Goal: Task Accomplishment & Management: Complete application form

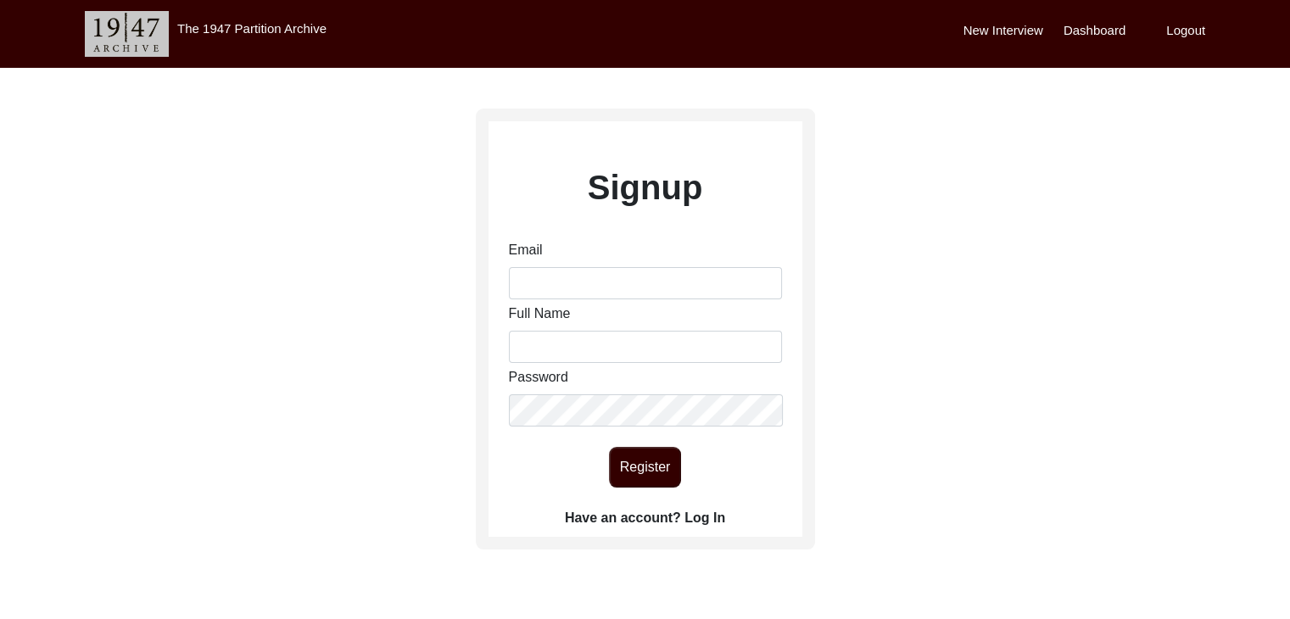
click at [702, 511] on label "Have an account? Log In" at bounding box center [645, 518] width 160 height 20
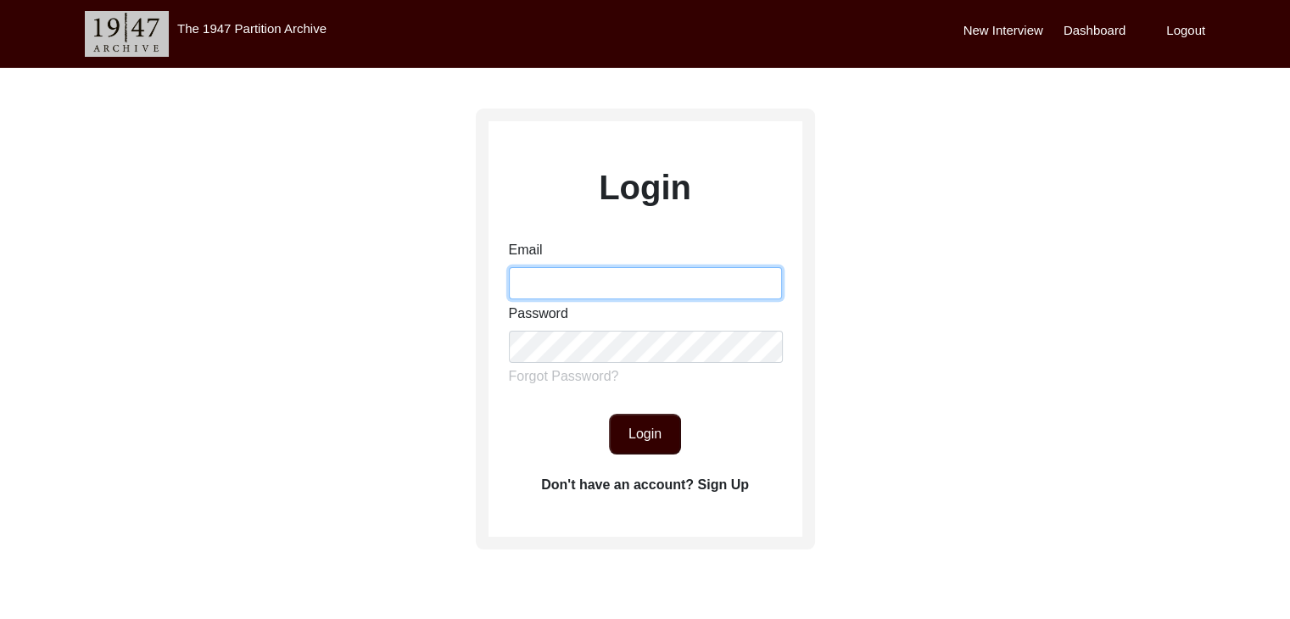
click at [606, 274] on input "Email" at bounding box center [645, 283] width 273 height 32
type input "[PERSON_NAME][EMAIL_ADDRESS][PERSON_NAME][DOMAIN_NAME]"
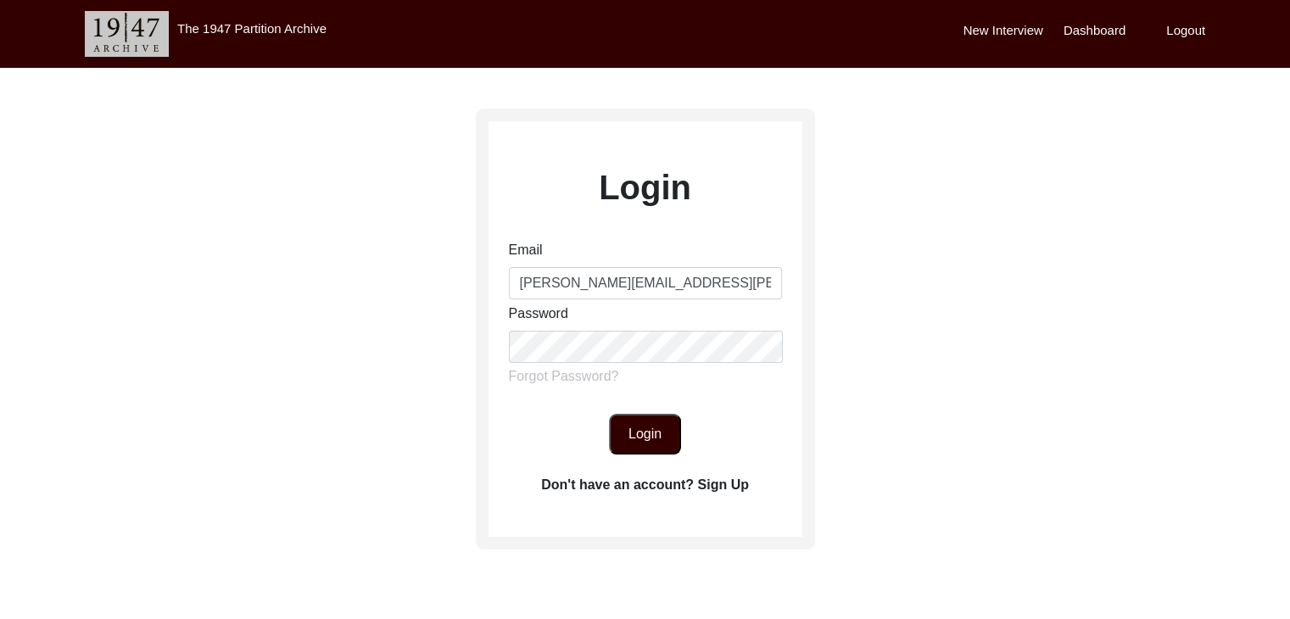
click at [650, 439] on button "Login" at bounding box center [645, 434] width 72 height 41
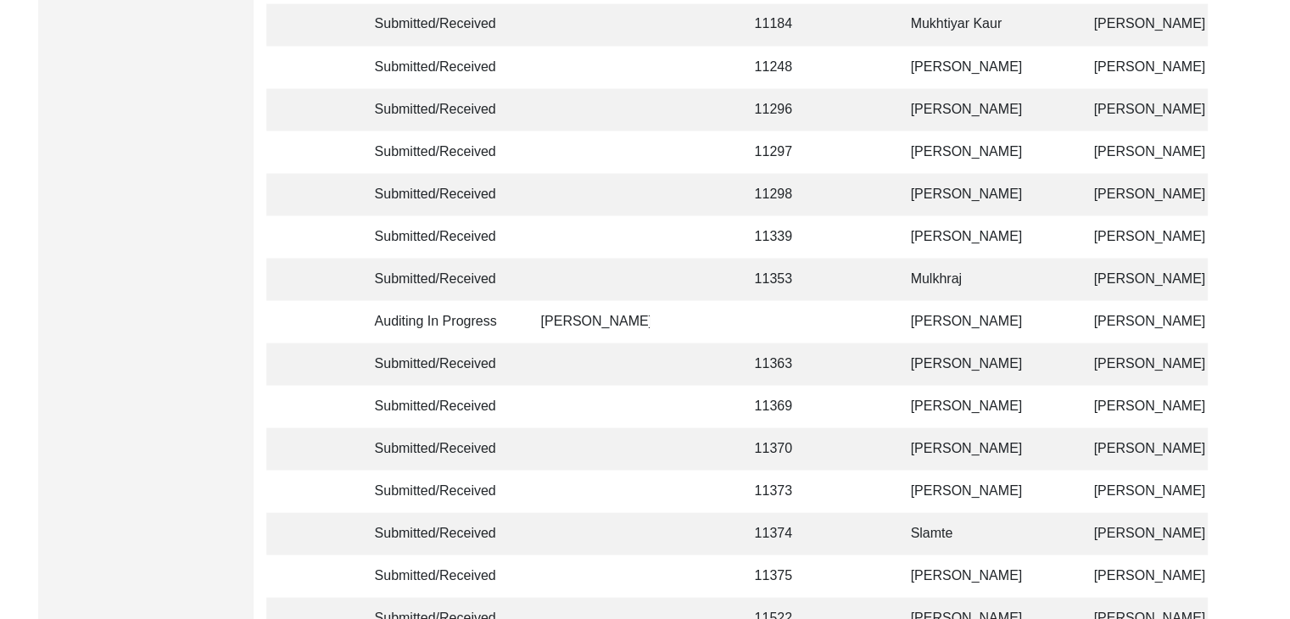
scroll to position [3206, 0]
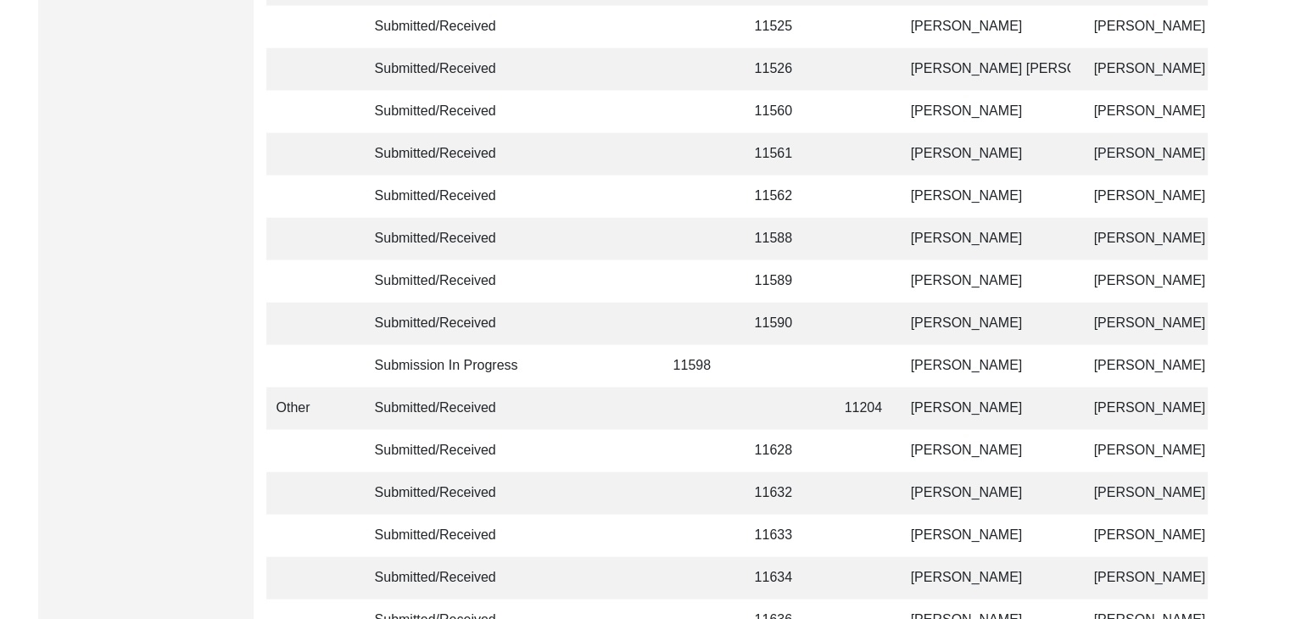
scroll to position [4108, 0]
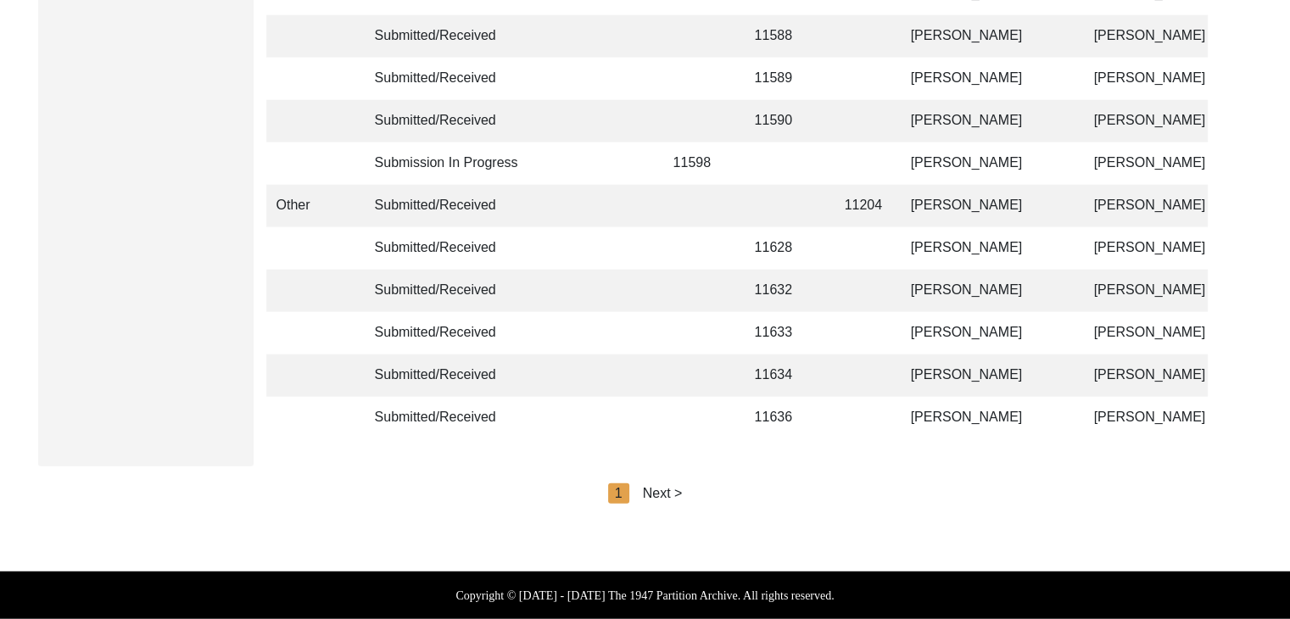
click at [668, 494] on div "Next >" at bounding box center [663, 493] width 40 height 20
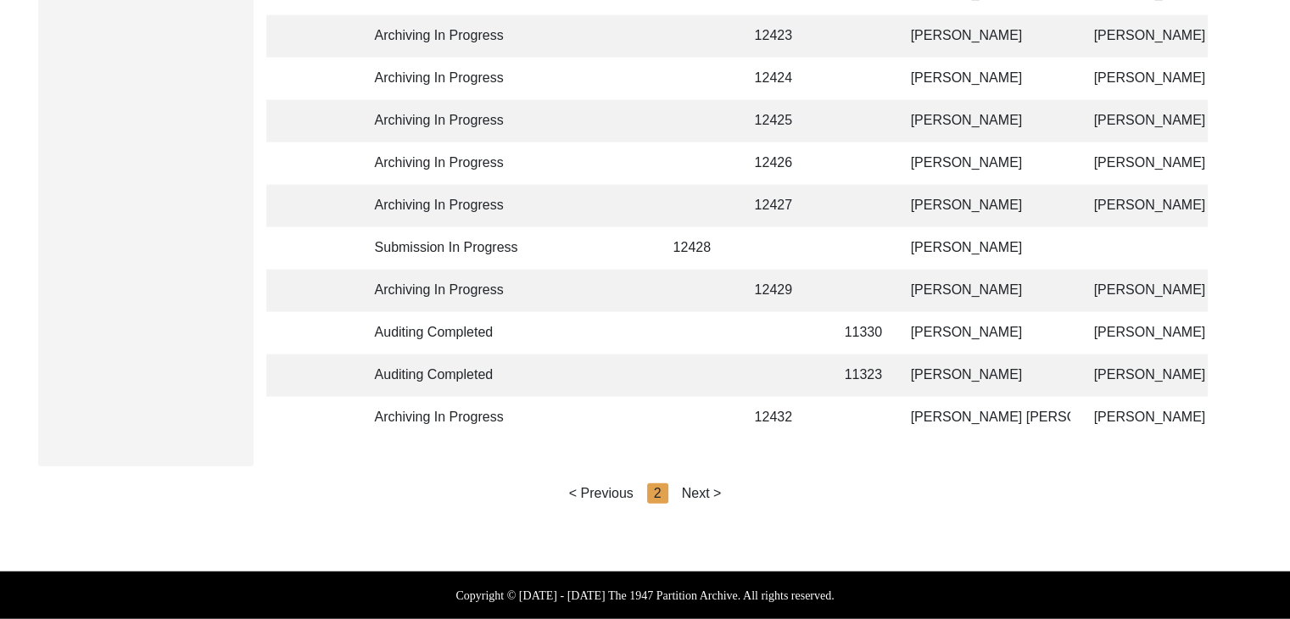
click at [690, 494] on div "Next >" at bounding box center [702, 493] width 40 height 20
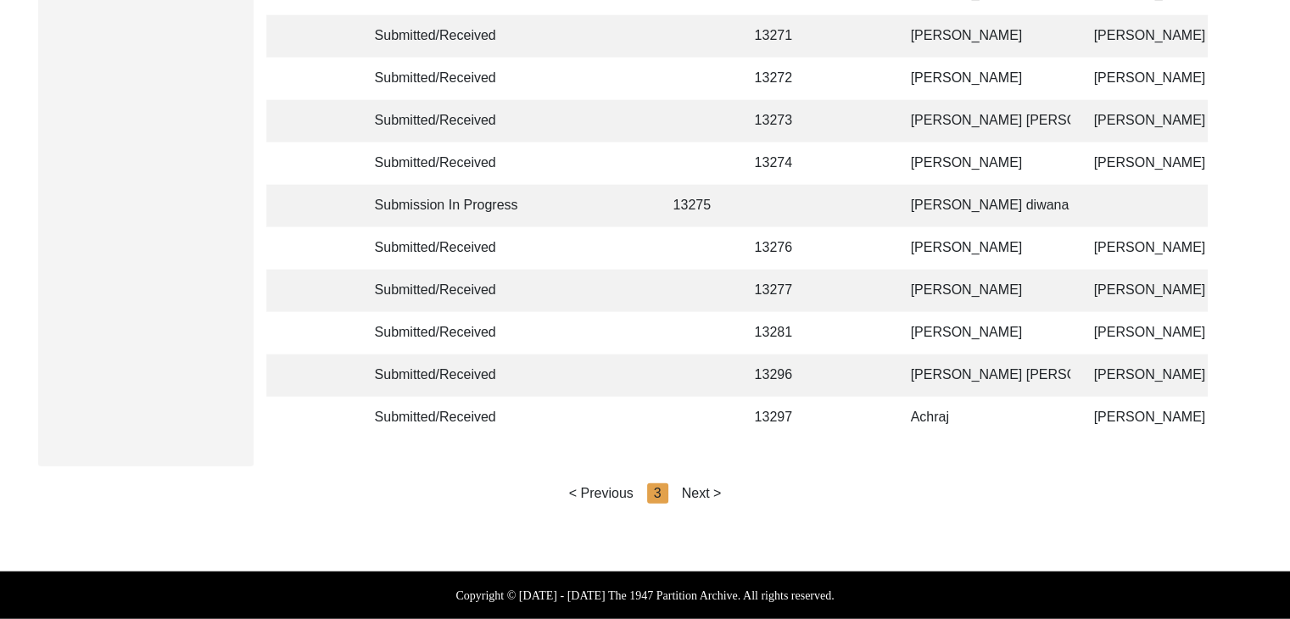
click at [706, 489] on div "Next >" at bounding box center [702, 493] width 40 height 20
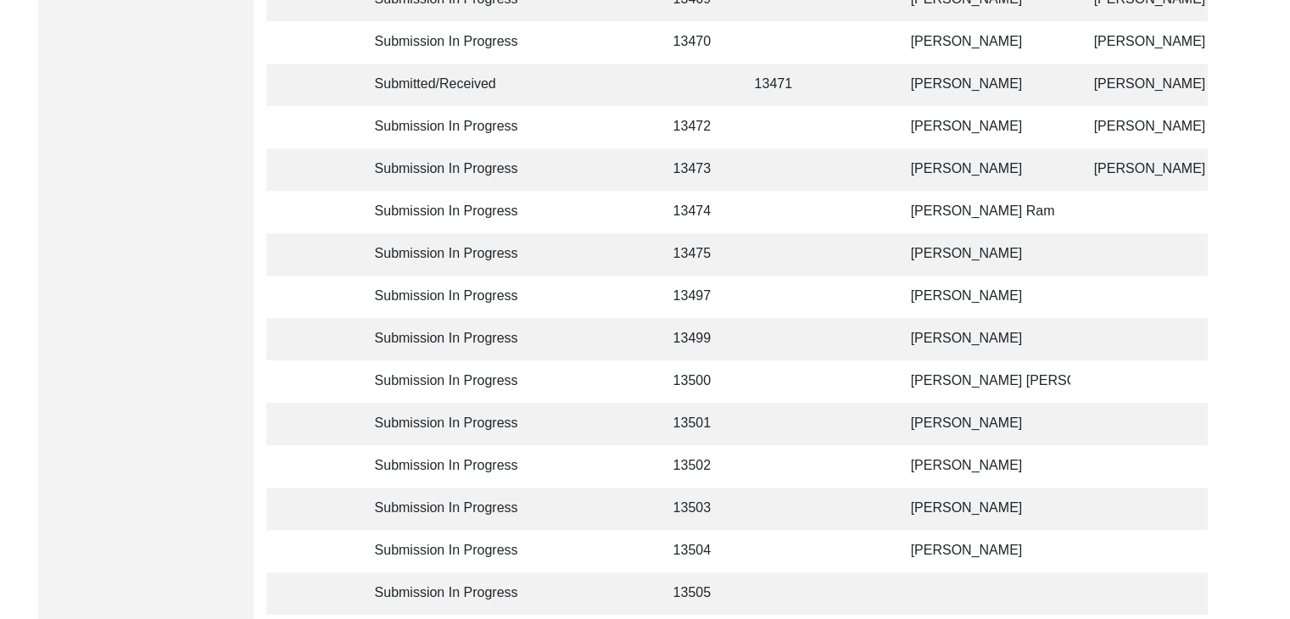
scroll to position [1064, 0]
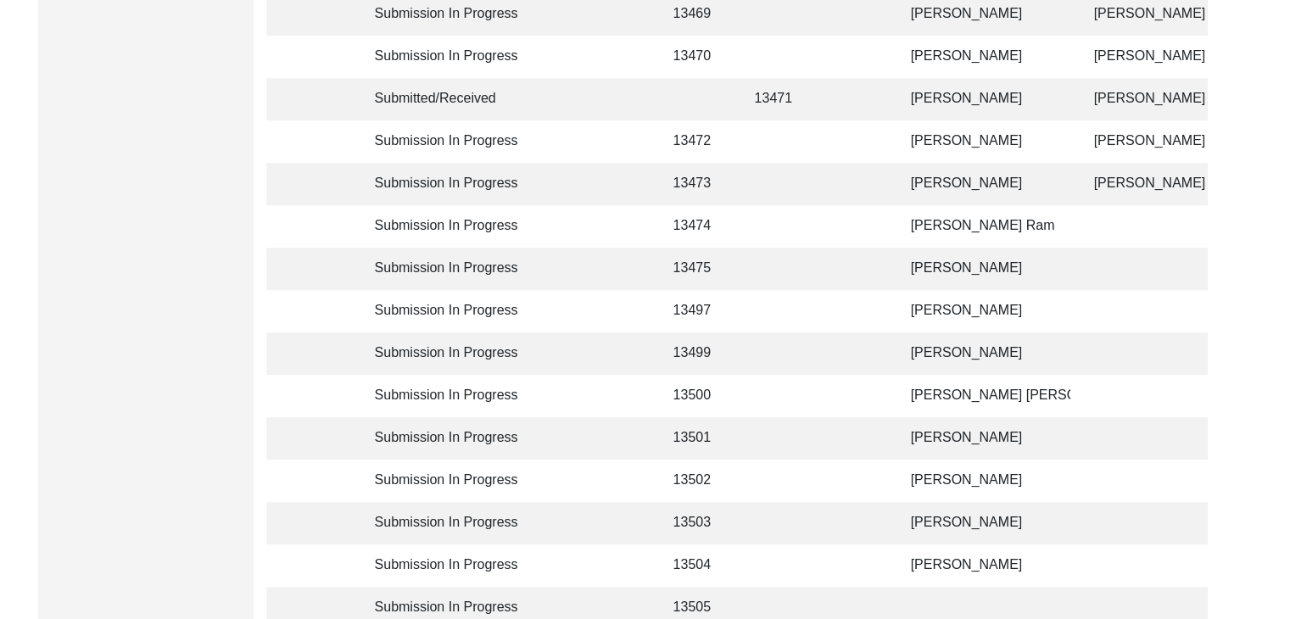
click at [1013, 44] on td "[PERSON_NAME]" at bounding box center [986, 57] width 170 height 42
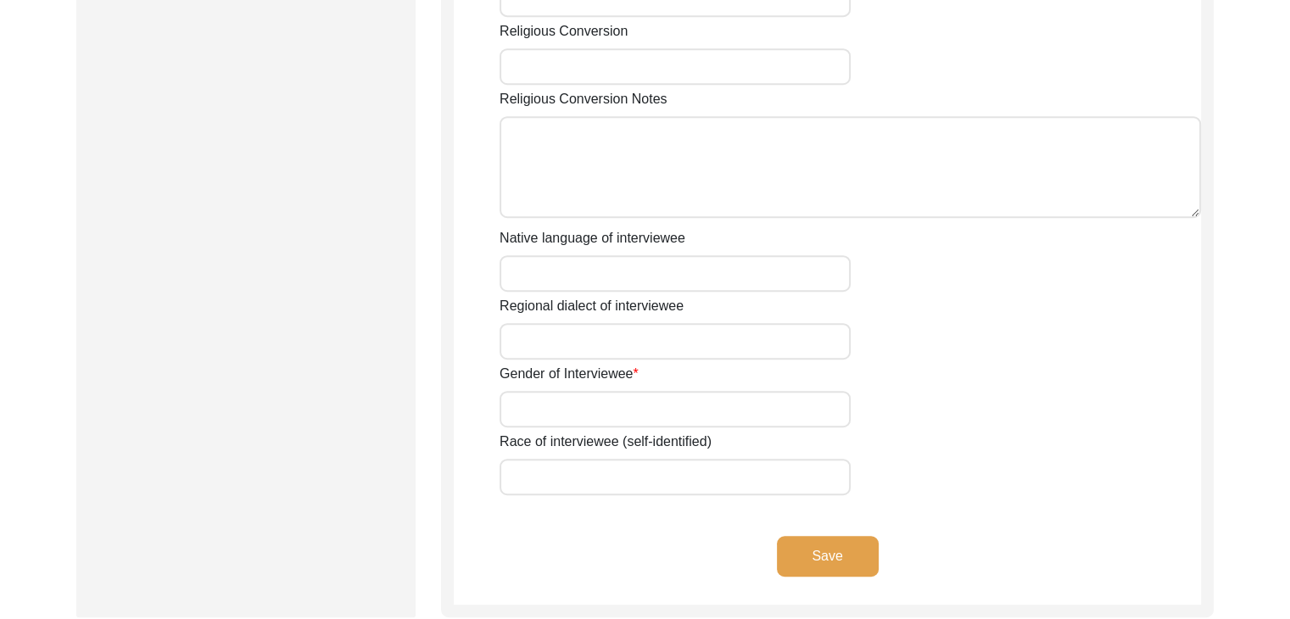
type input "[PERSON_NAME]"
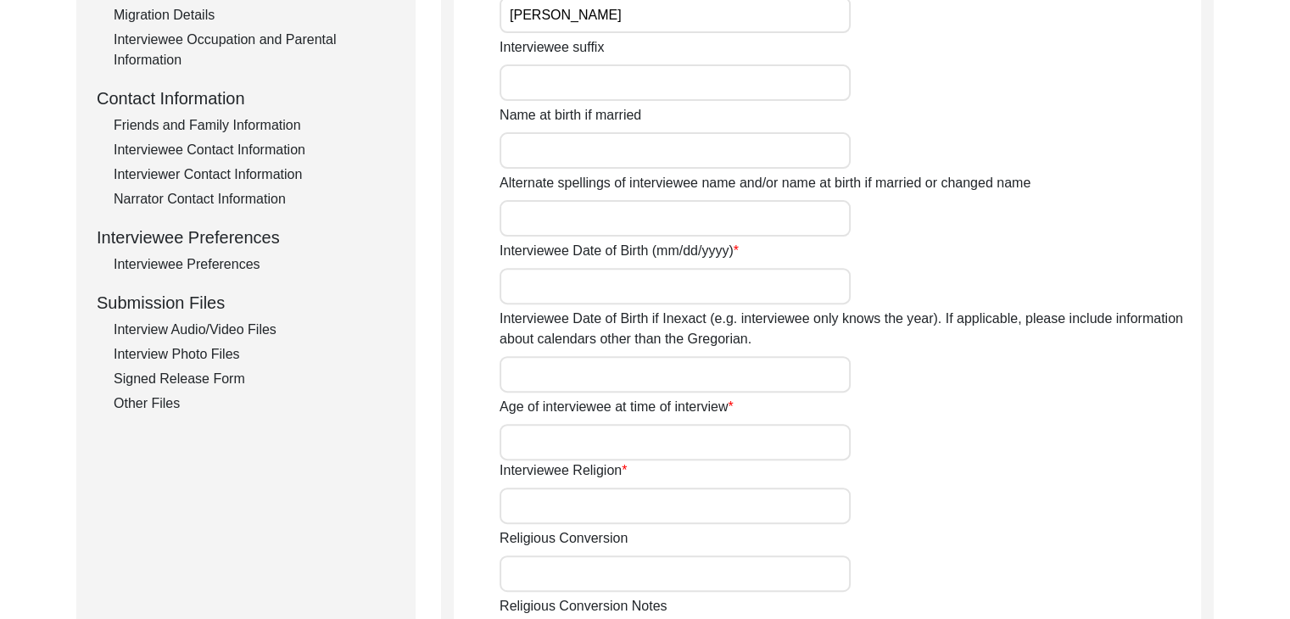
scroll to position [546, 0]
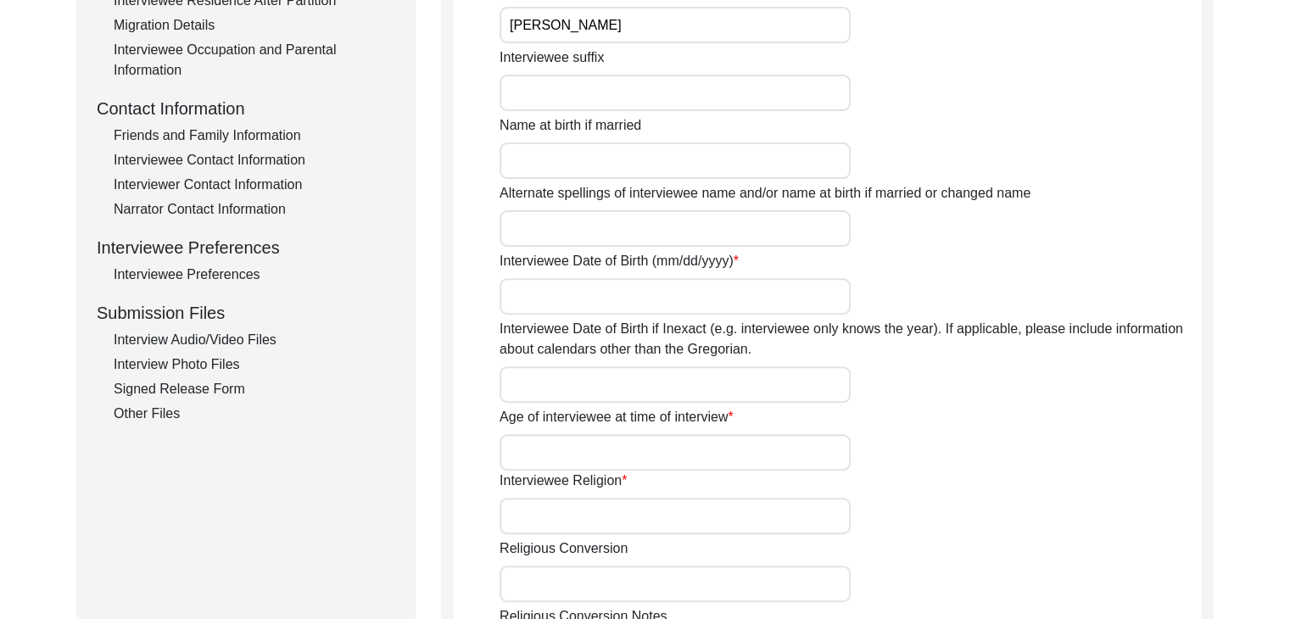
click at [230, 333] on div "Interview Audio/Video Files" at bounding box center [255, 340] width 282 height 20
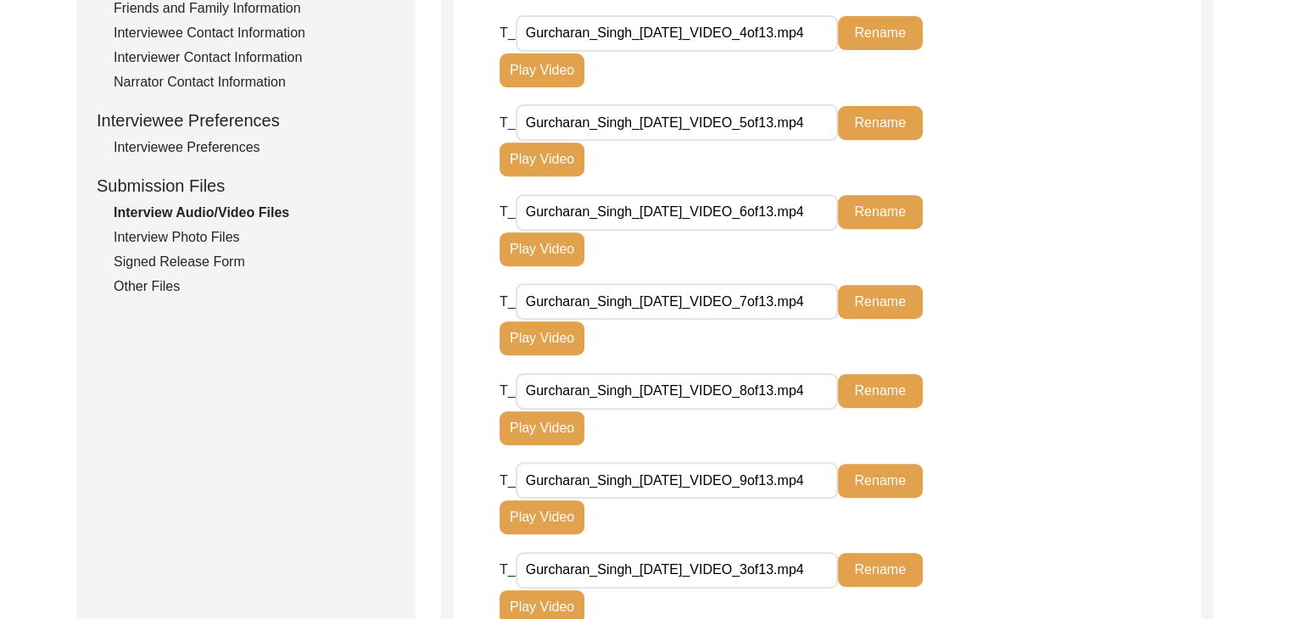
scroll to position [651, 0]
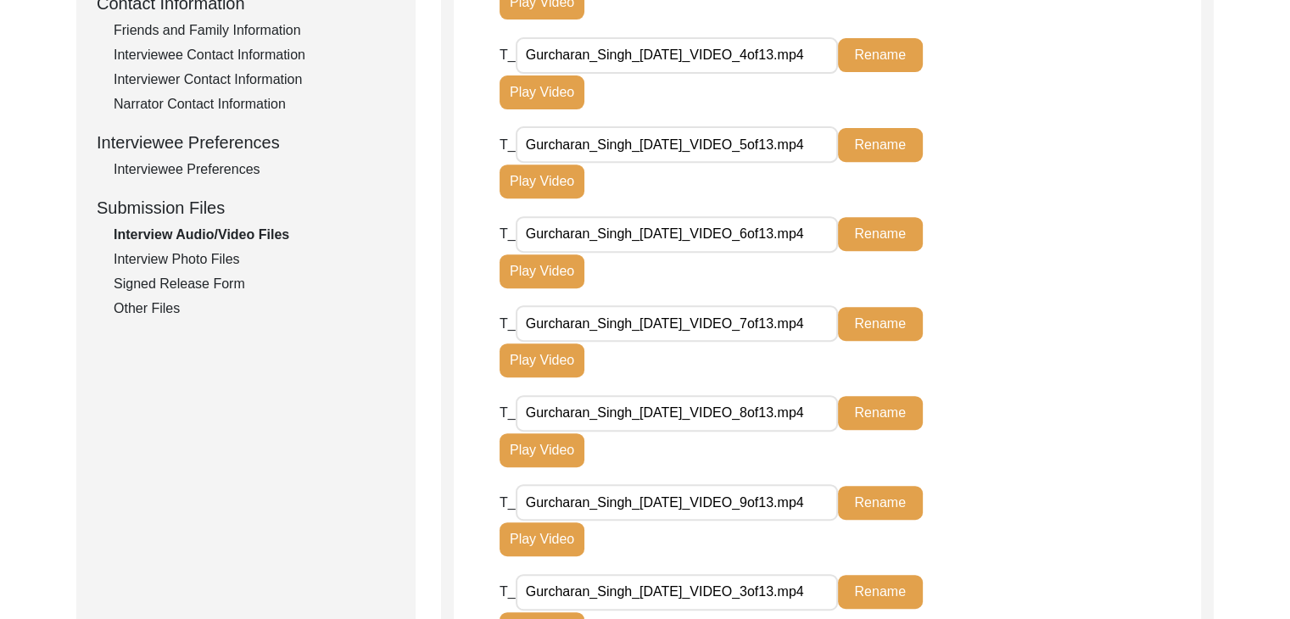
click at [186, 257] on div "Interview Photo Files" at bounding box center [255, 259] width 282 height 20
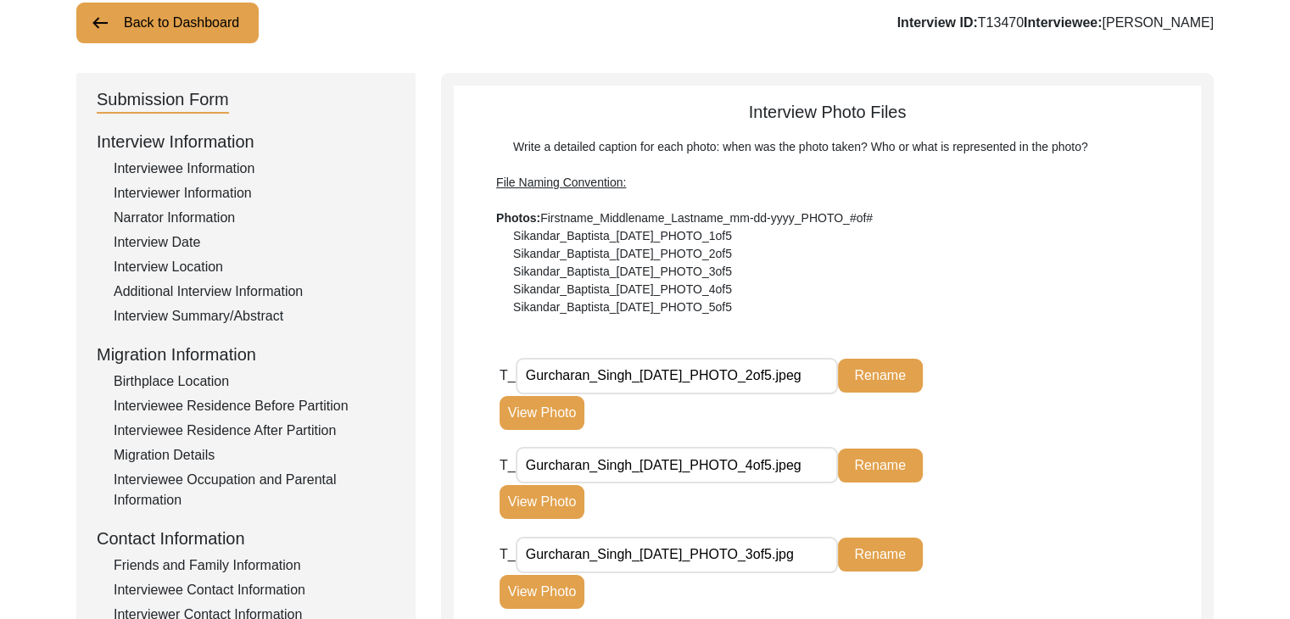
scroll to position [111, 0]
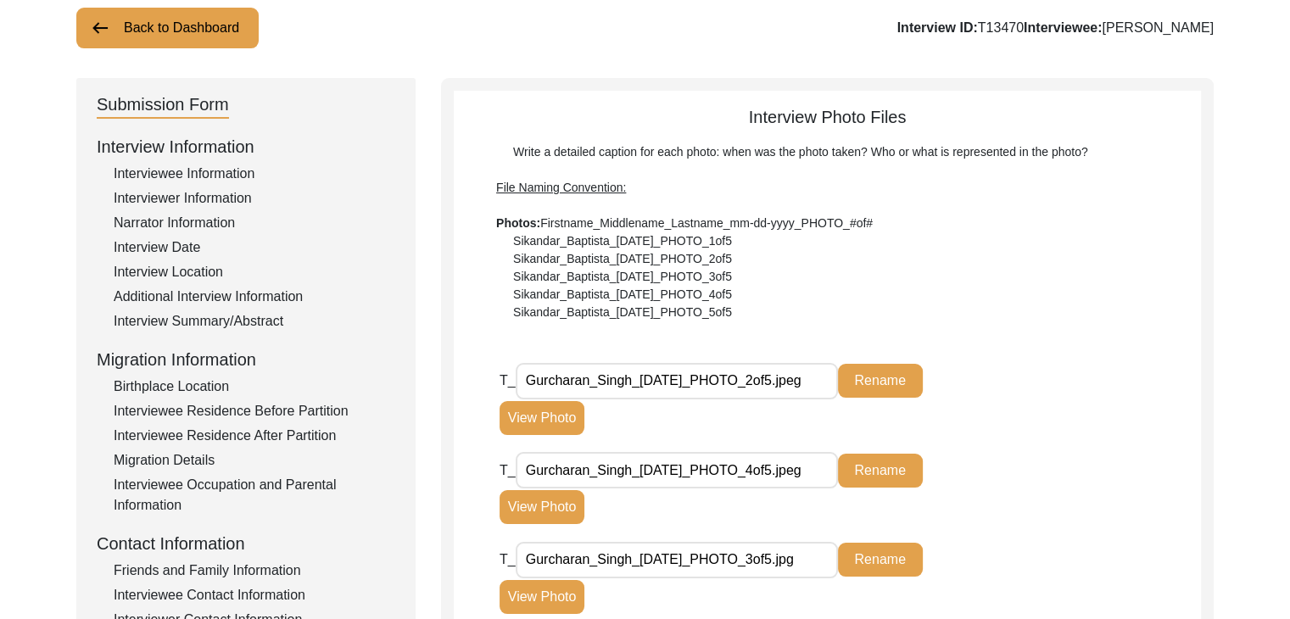
click at [156, 20] on button "Back to Dashboard" at bounding box center [167, 28] width 182 height 41
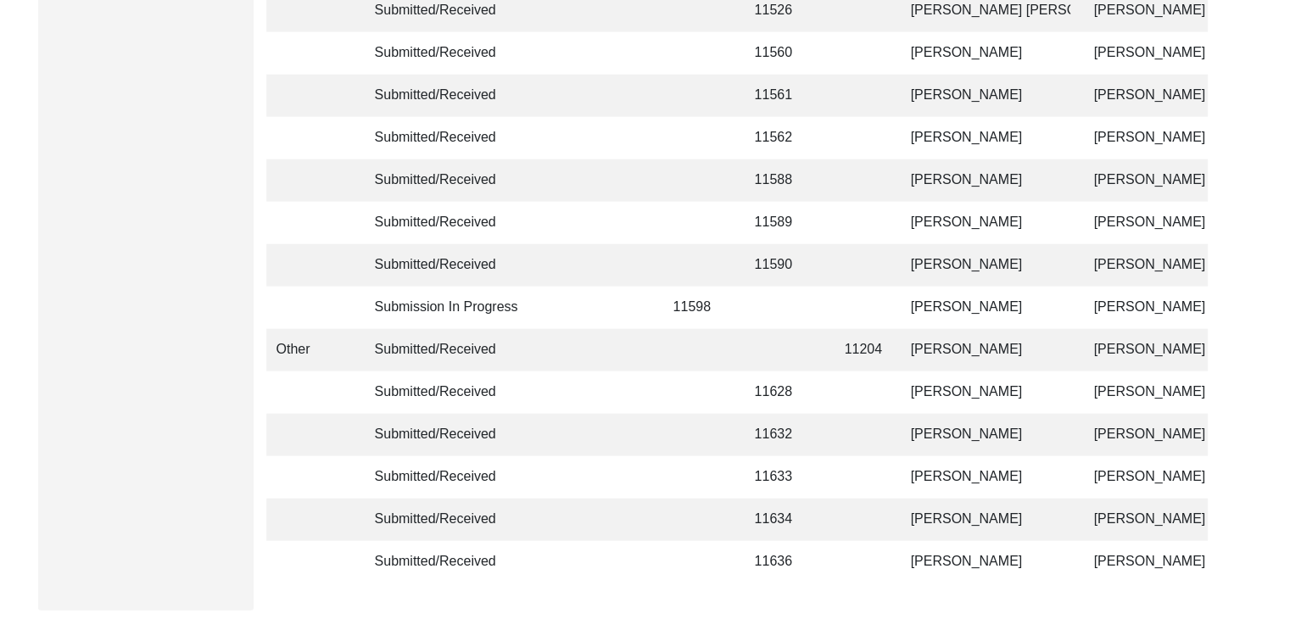
scroll to position [4108, 0]
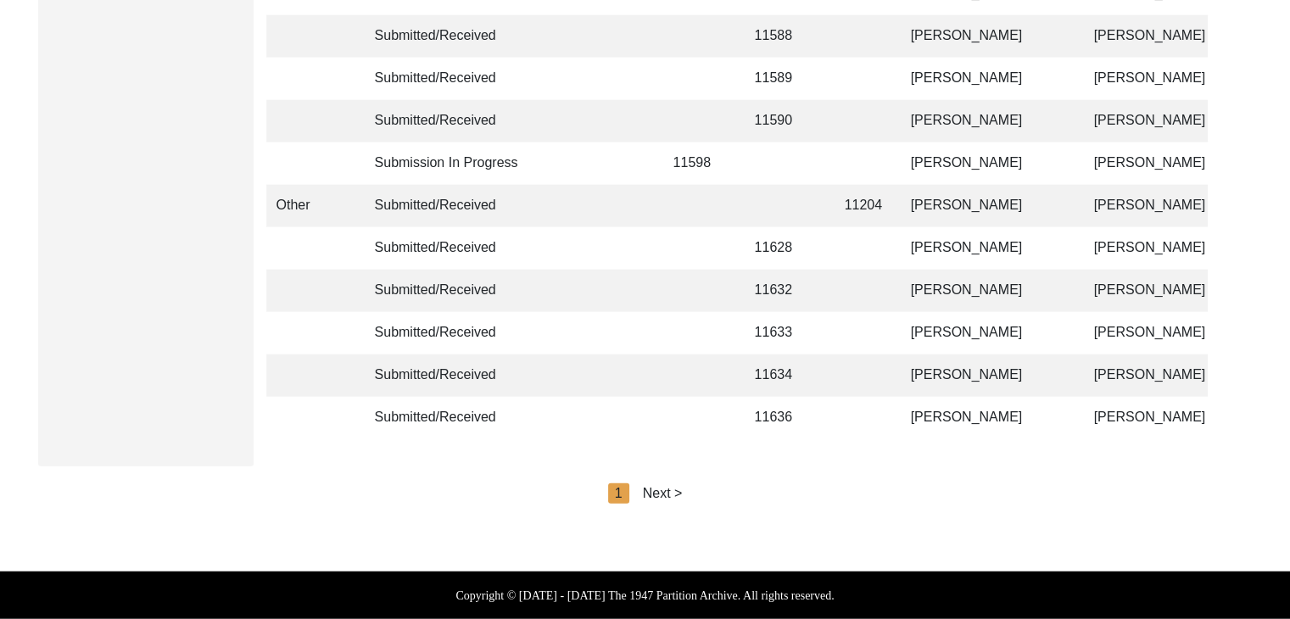
click at [671, 488] on div "Next >" at bounding box center [663, 493] width 40 height 20
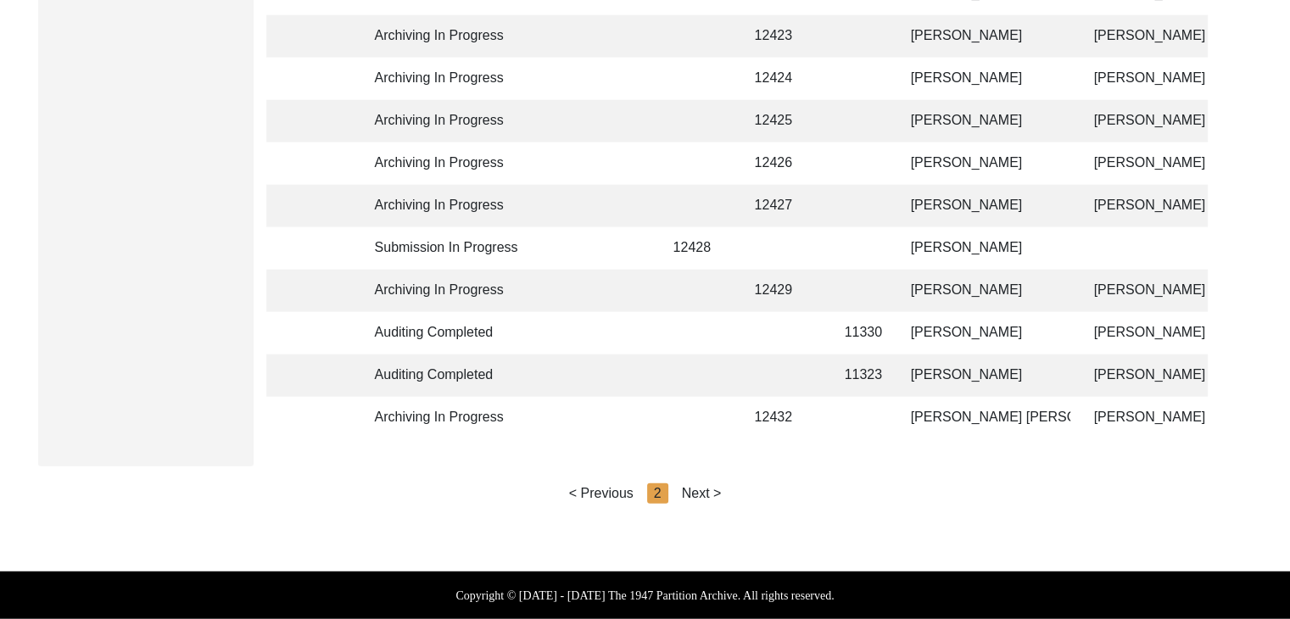
click at [671, 488] on div "< Previous 2 Next >" at bounding box center [645, 493] width 153 height 20
click at [710, 497] on div "Next >" at bounding box center [702, 493] width 40 height 20
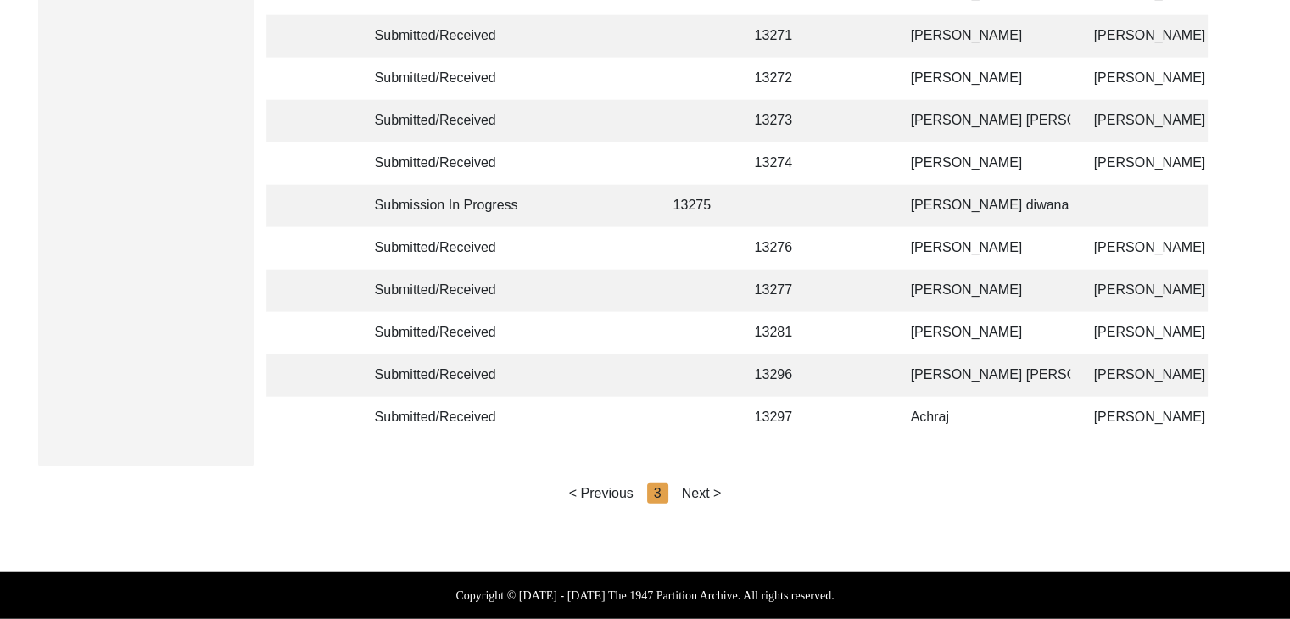
click at [709, 493] on div "Next >" at bounding box center [702, 493] width 40 height 20
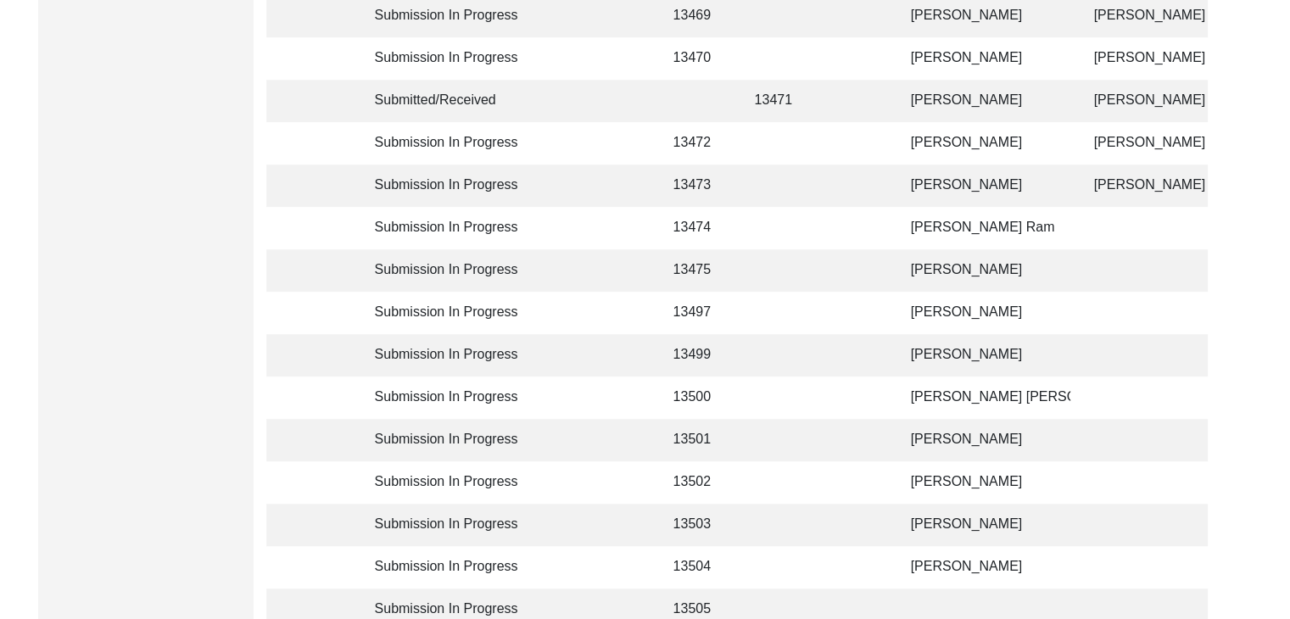
scroll to position [1030, 0]
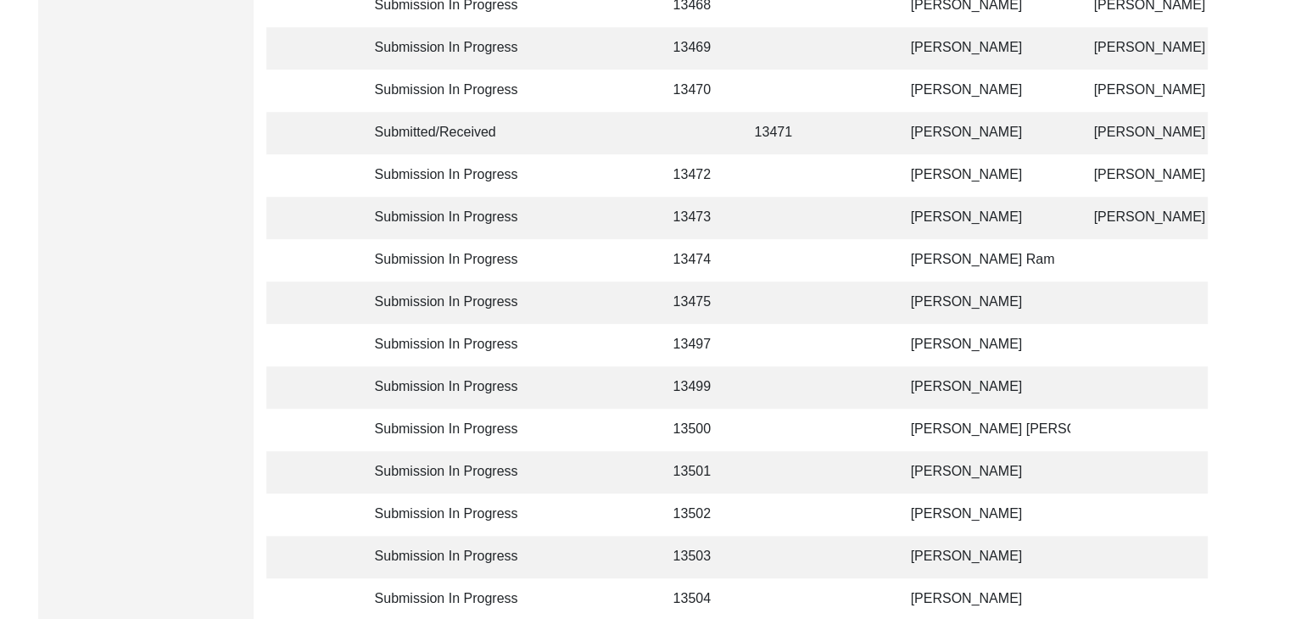
click at [930, 130] on td "[PERSON_NAME]" at bounding box center [986, 133] width 170 height 42
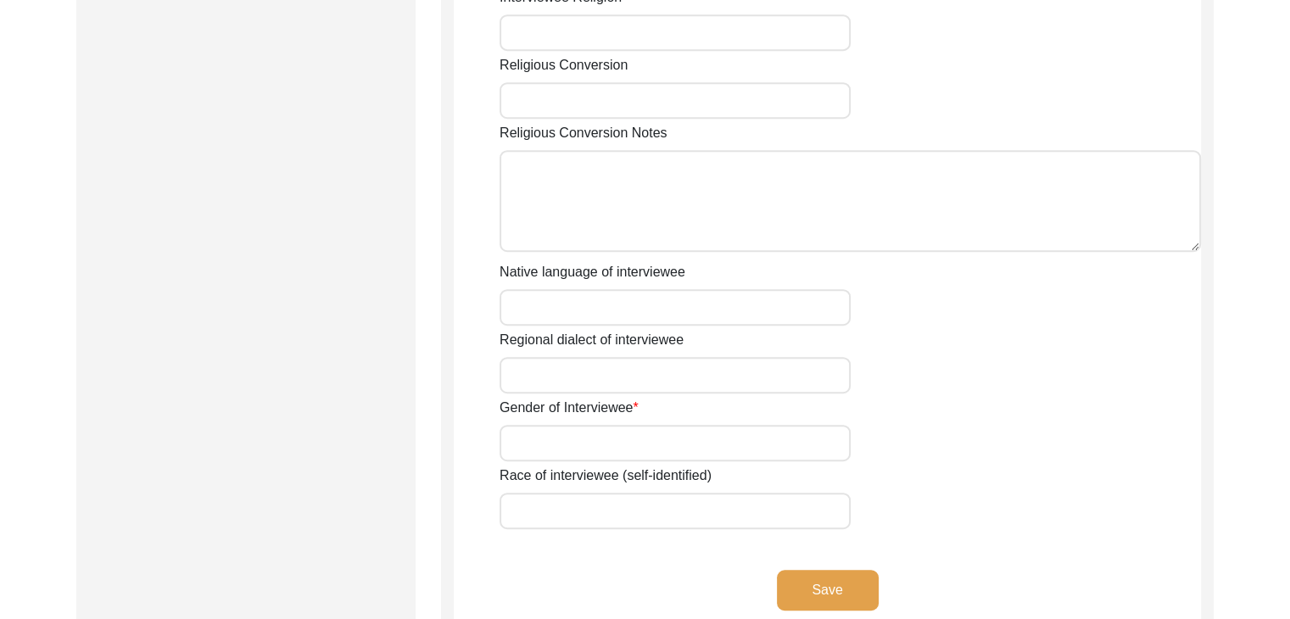
type input "MUkhtar"
type input "Kaur"
type input "Na"
type input "[PERSON_NAME]"
type input "1927"
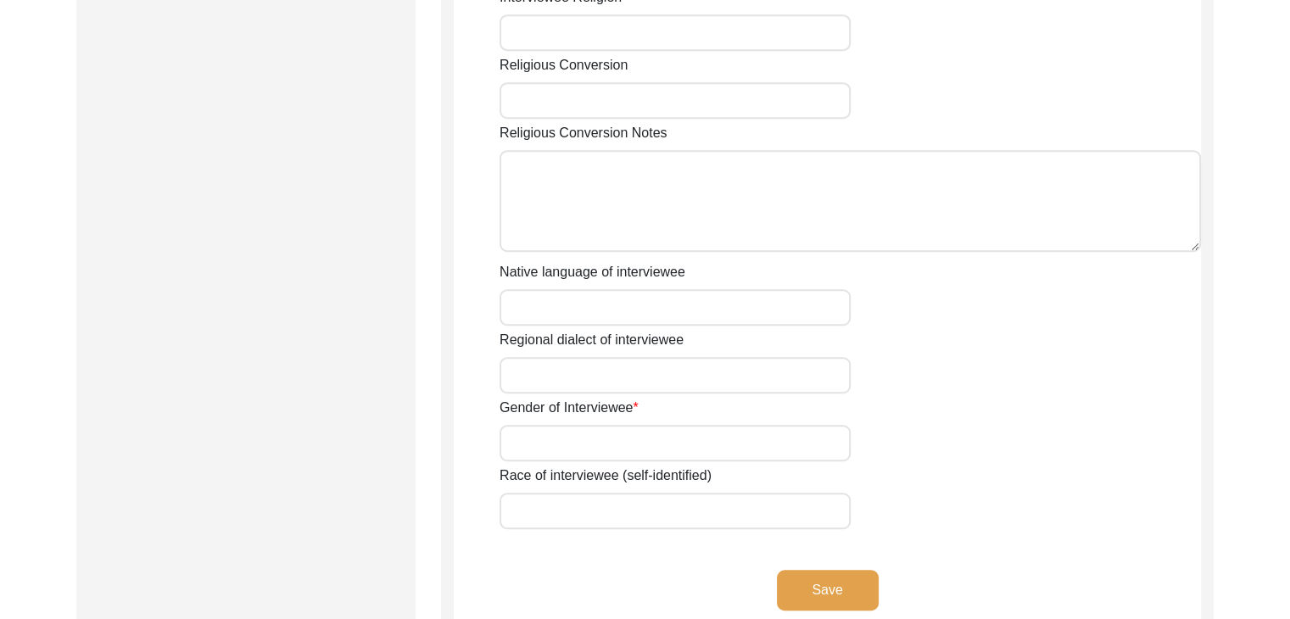
type input "1927"
type input "99 years Approx"
type input "[DEMOGRAPHIC_DATA]"
type input "Panjabi"
type input "[DEMOGRAPHIC_DATA]"
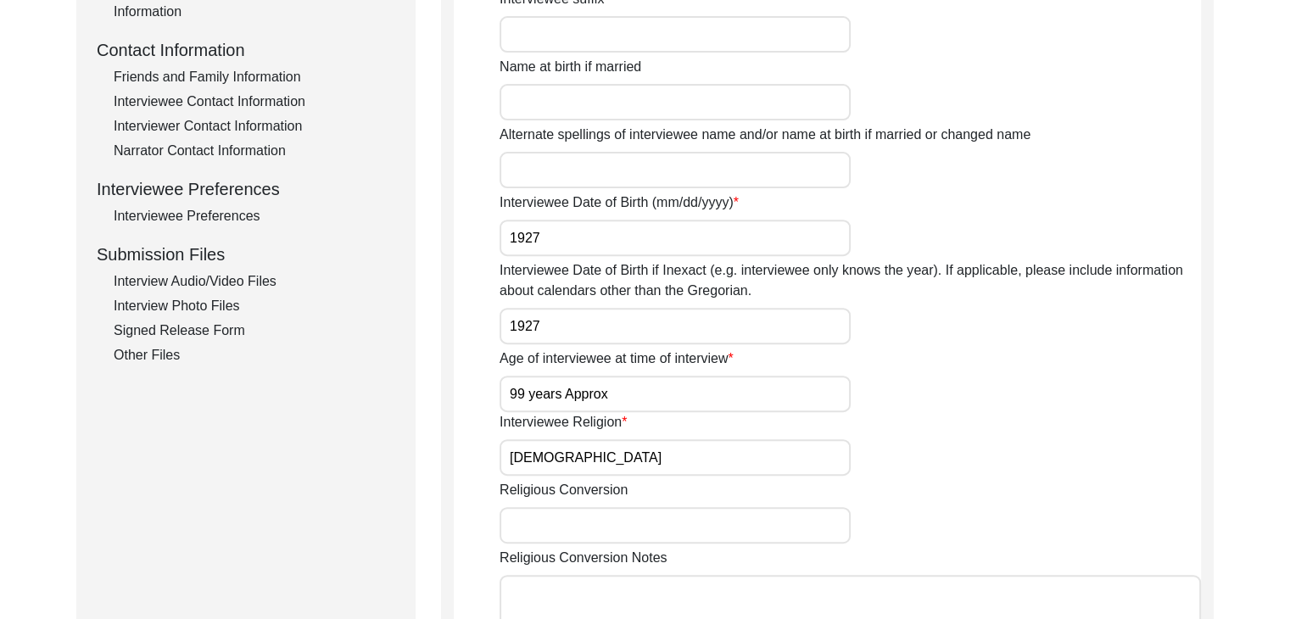
scroll to position [547, 0]
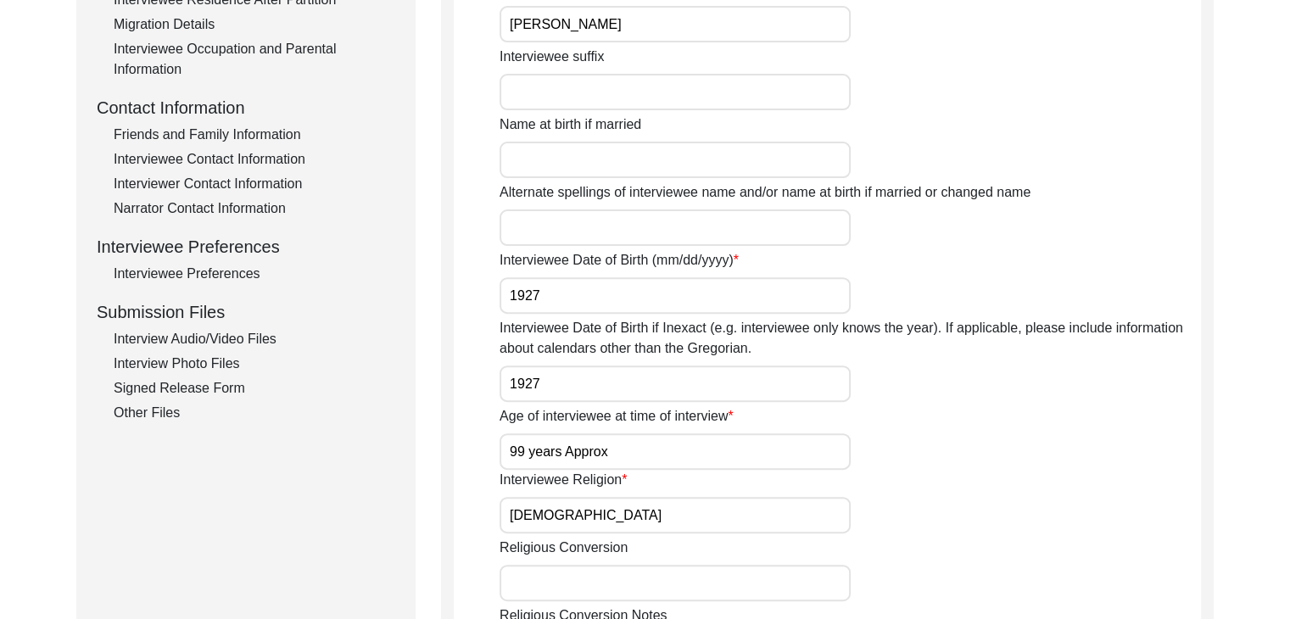
click at [241, 343] on div "Interview Audio/Video Files" at bounding box center [255, 339] width 282 height 20
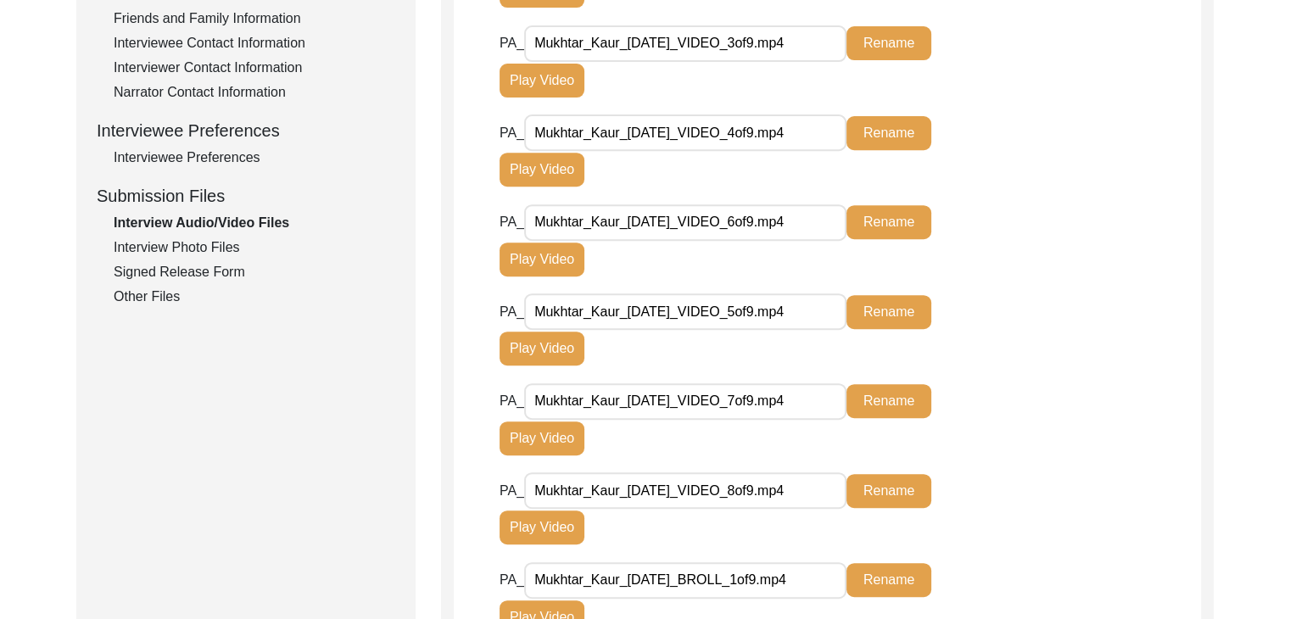
scroll to position [624, 0]
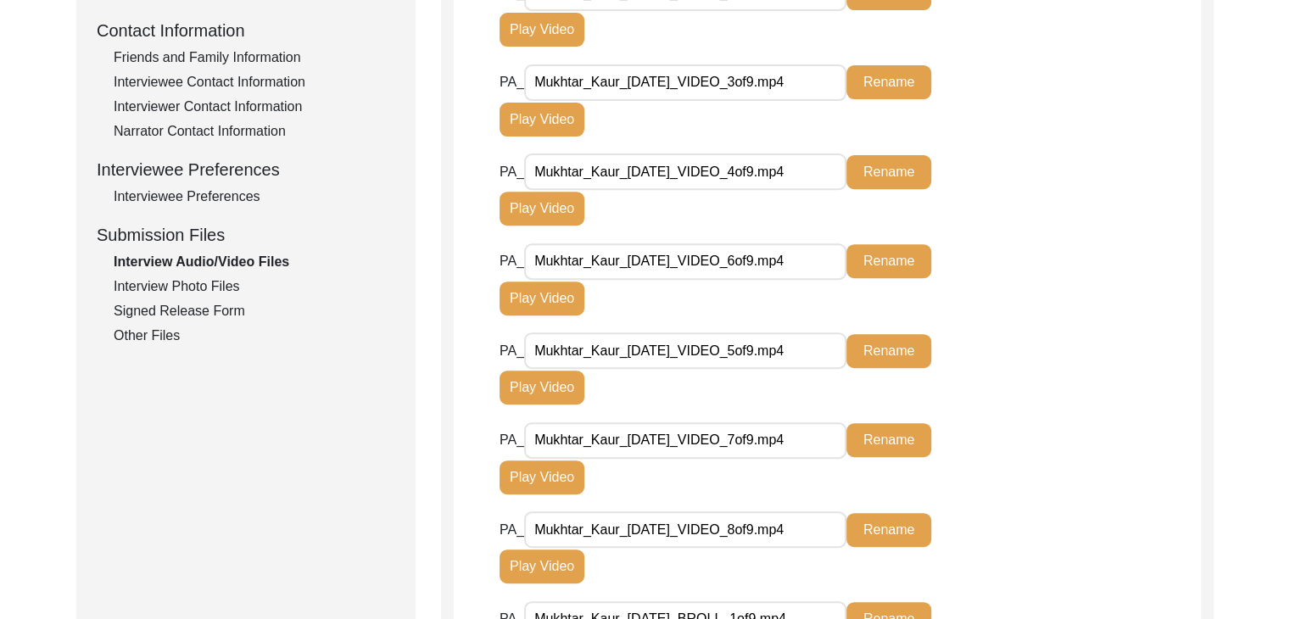
click at [231, 286] on div "Interview Photo Files" at bounding box center [255, 286] width 282 height 20
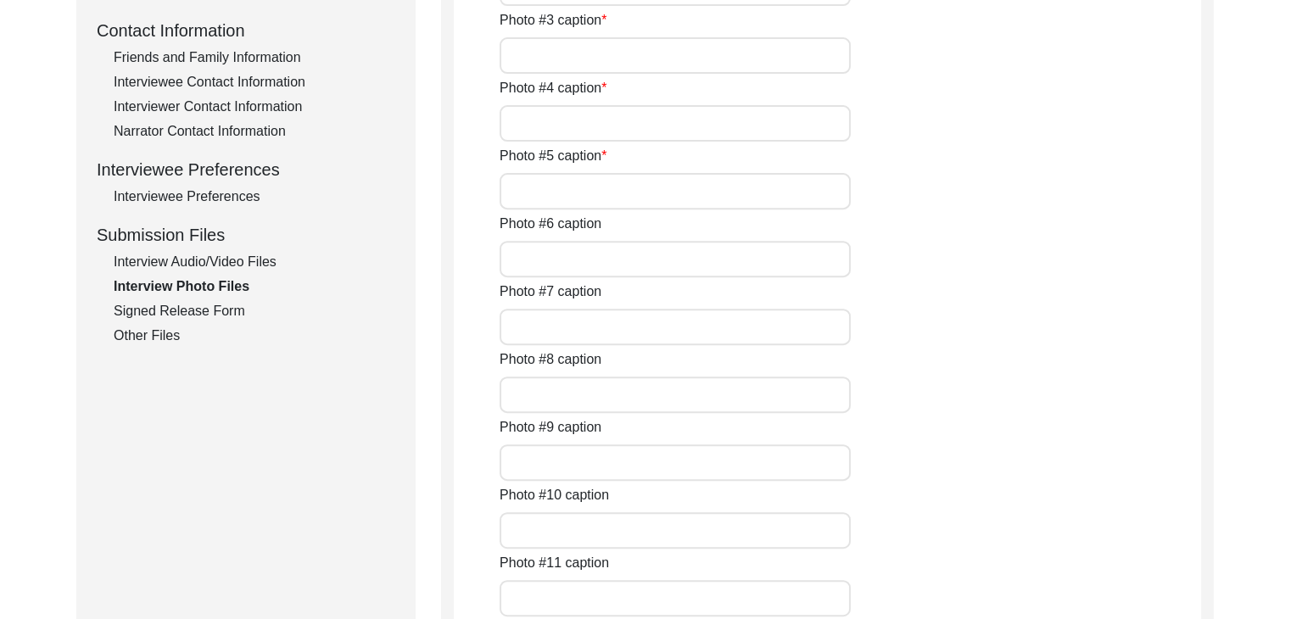
type input "A close pic of Interviewee"
type input "pic of interviewee with interviewer"
type input "A pic of interviewee"
type input "Conversation between Interviewer and interviewee"
type input "A pic of interviewee"
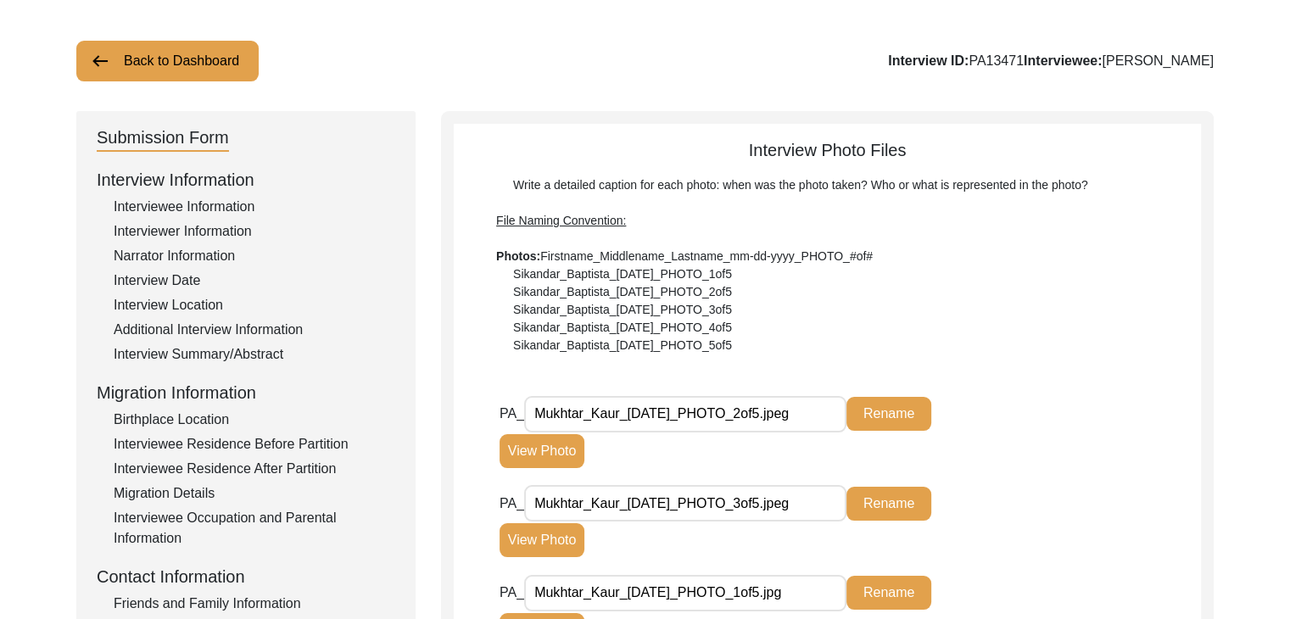
scroll to position [3, 0]
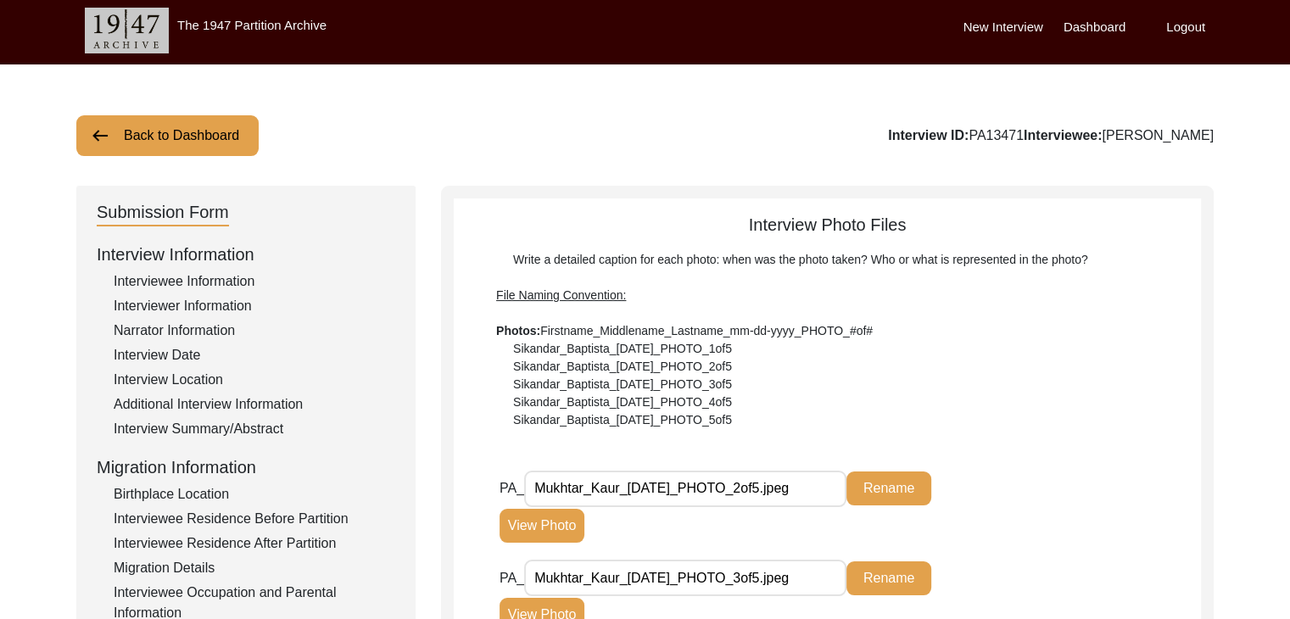
click at [157, 130] on button "Back to Dashboard" at bounding box center [167, 135] width 182 height 41
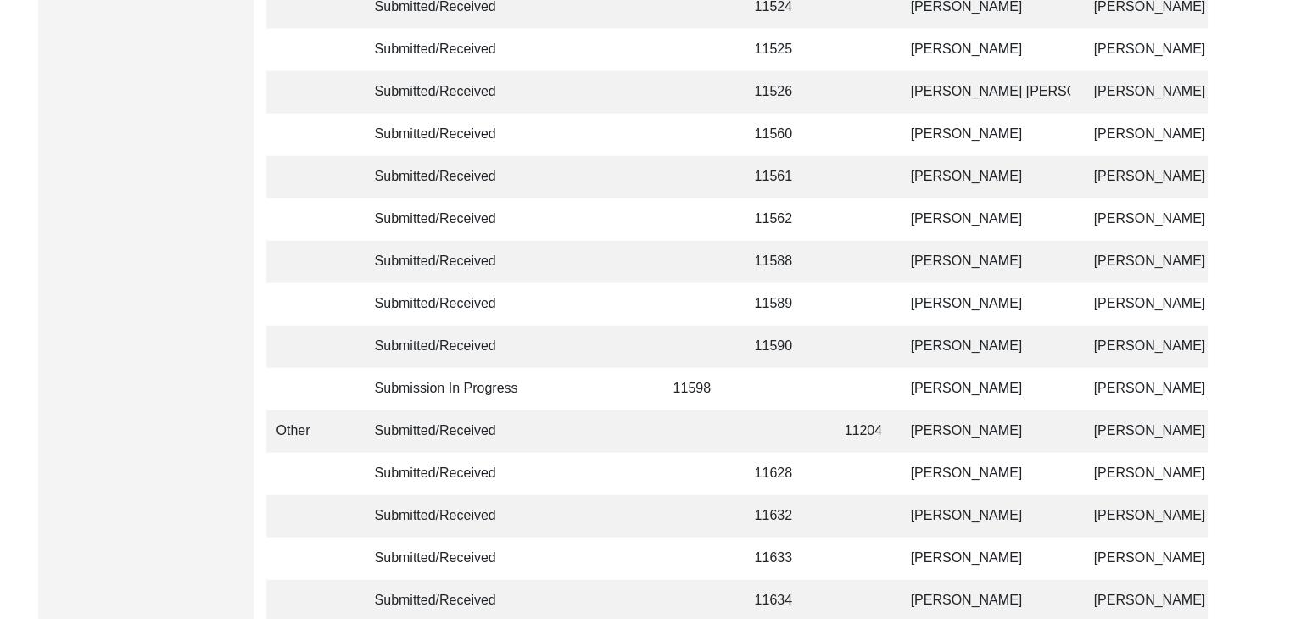
scroll to position [4108, 0]
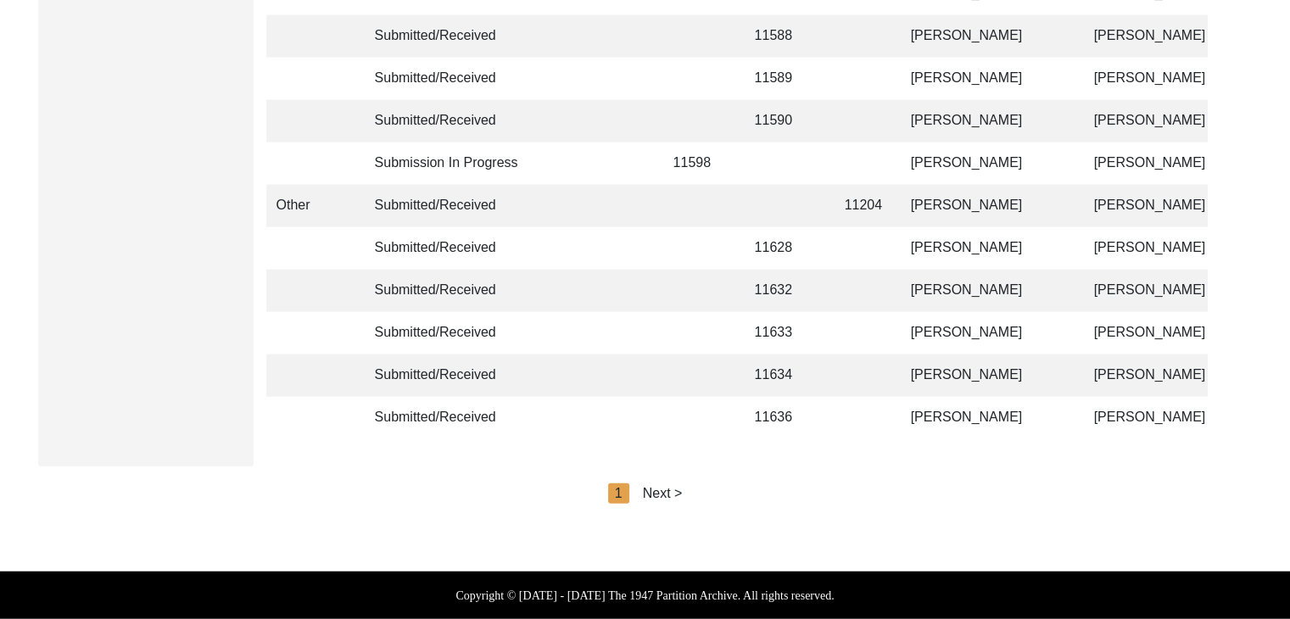
click at [662, 486] on div "Next >" at bounding box center [663, 493] width 40 height 20
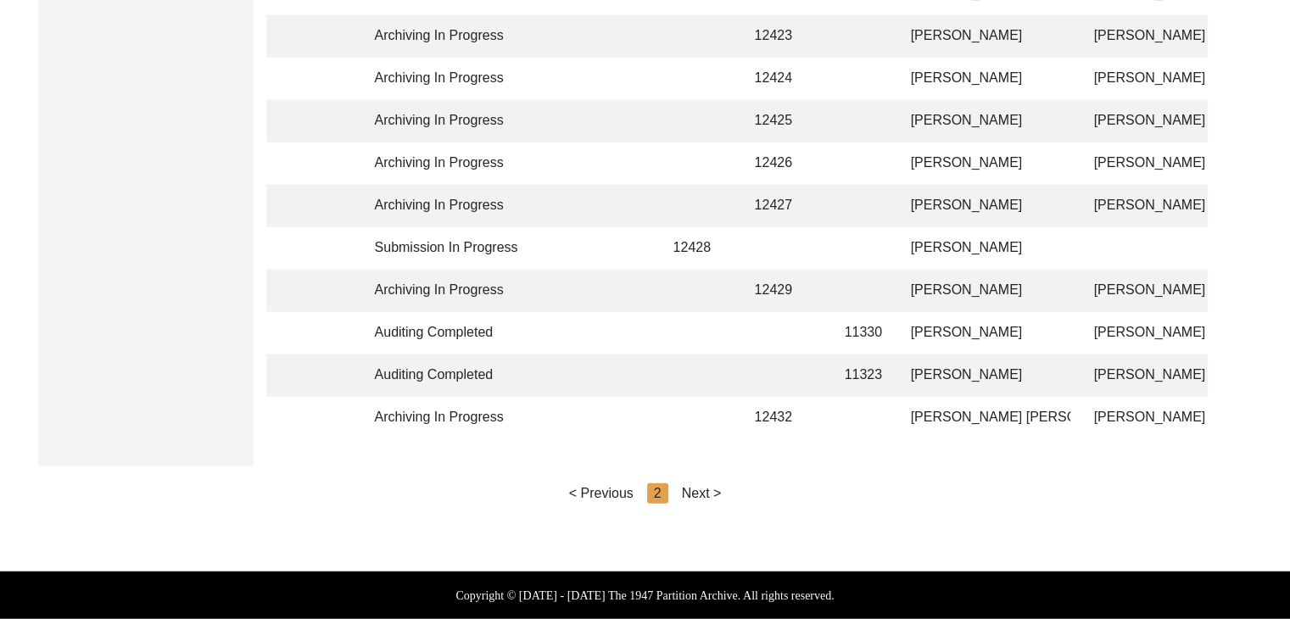
click at [695, 494] on div "Next >" at bounding box center [702, 493] width 40 height 20
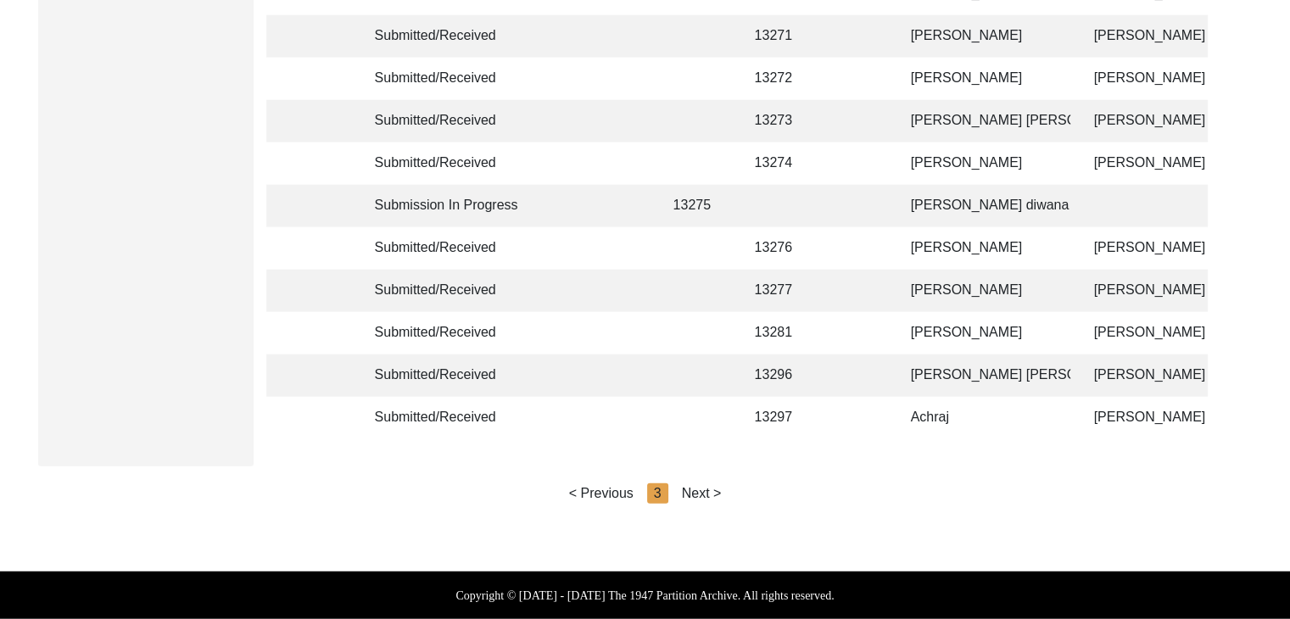
click at [710, 493] on div "Next >" at bounding box center [702, 493] width 40 height 20
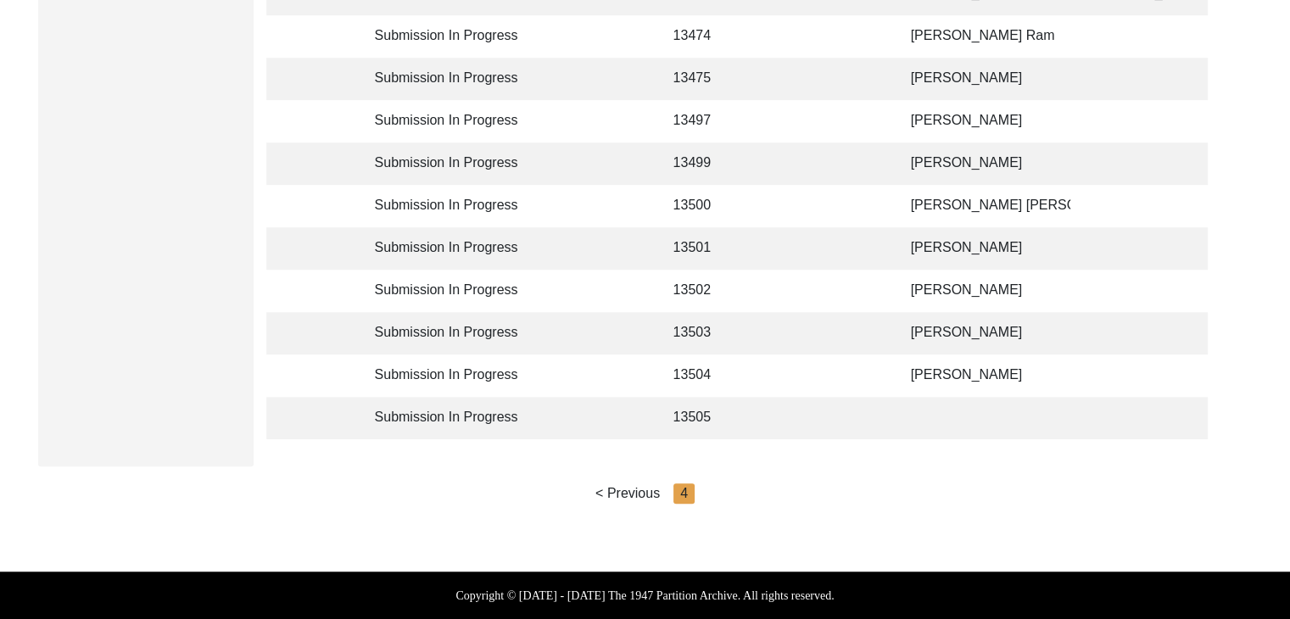
click at [933, 279] on td "[PERSON_NAME]" at bounding box center [986, 291] width 170 height 42
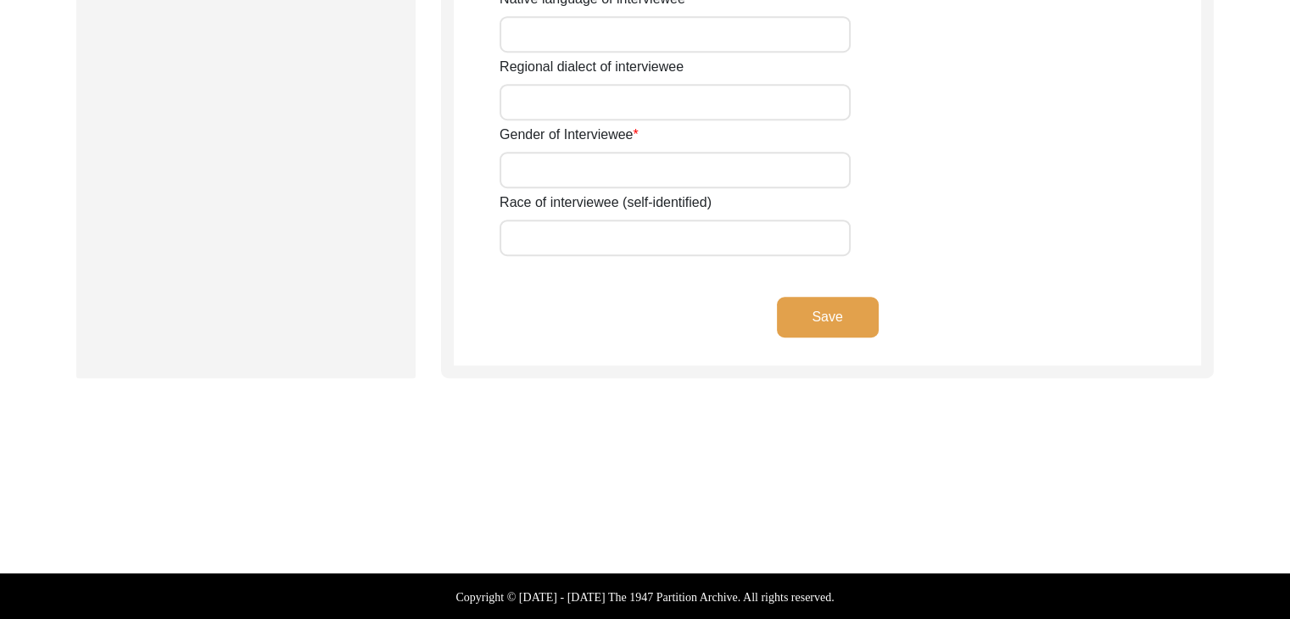
type input "[PERSON_NAME]"
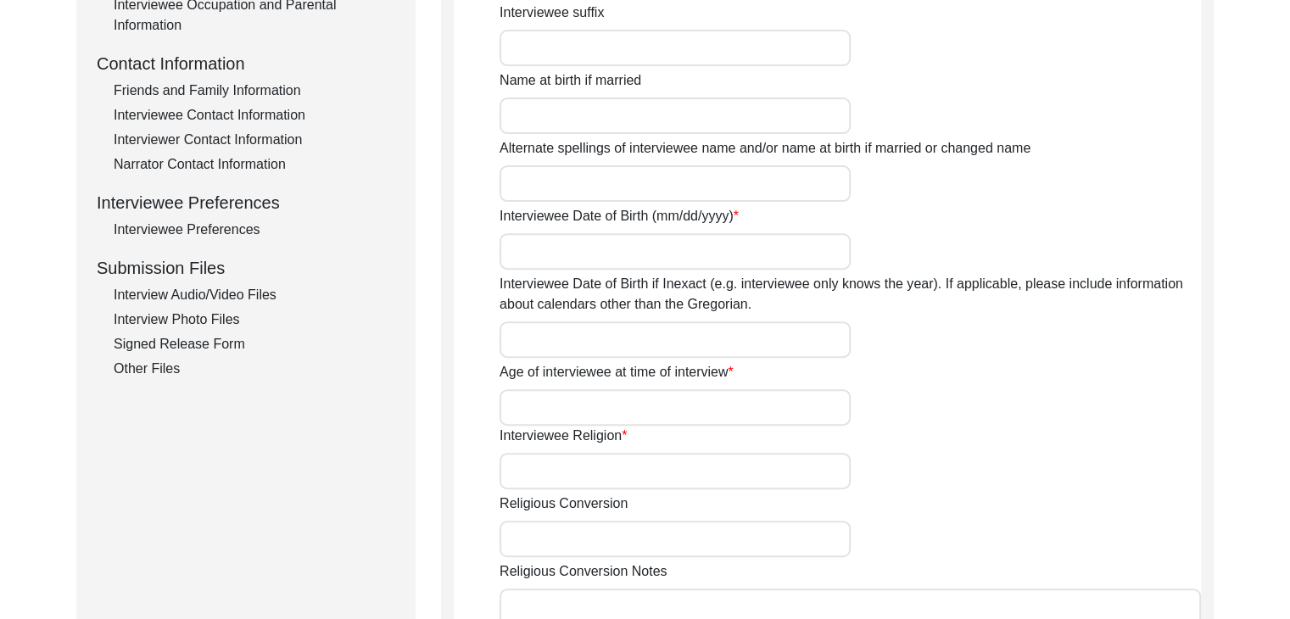
scroll to position [587, 0]
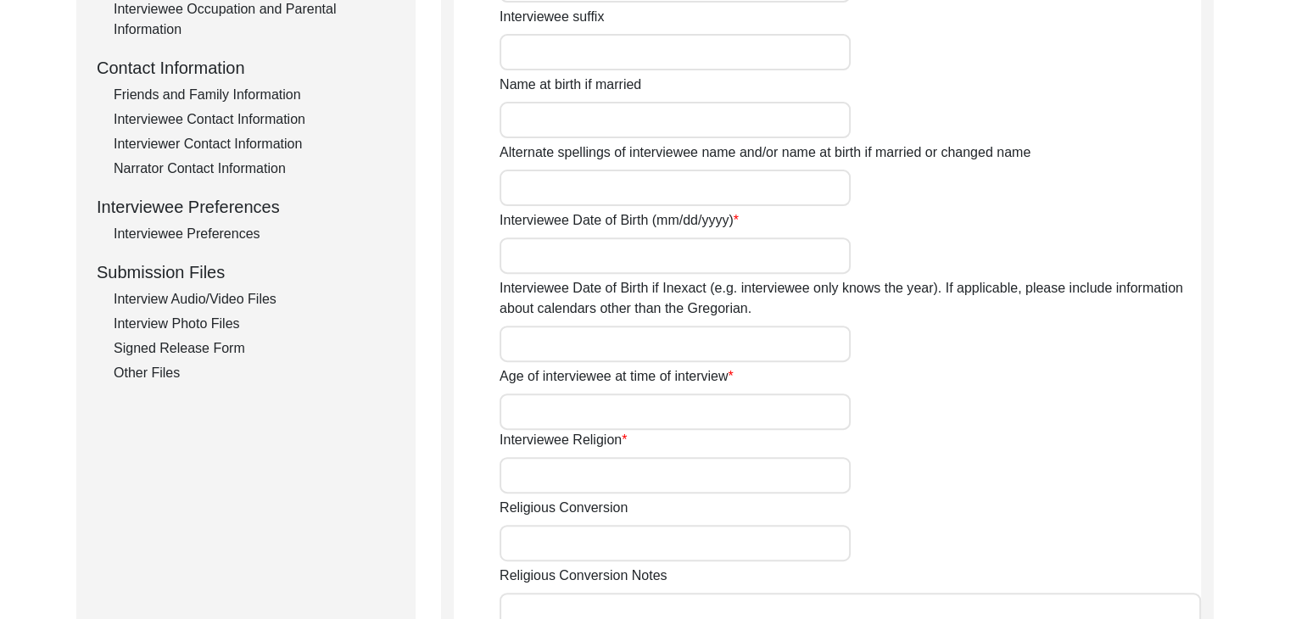
click at [231, 295] on div "Interview Audio/Video Files" at bounding box center [255, 299] width 282 height 20
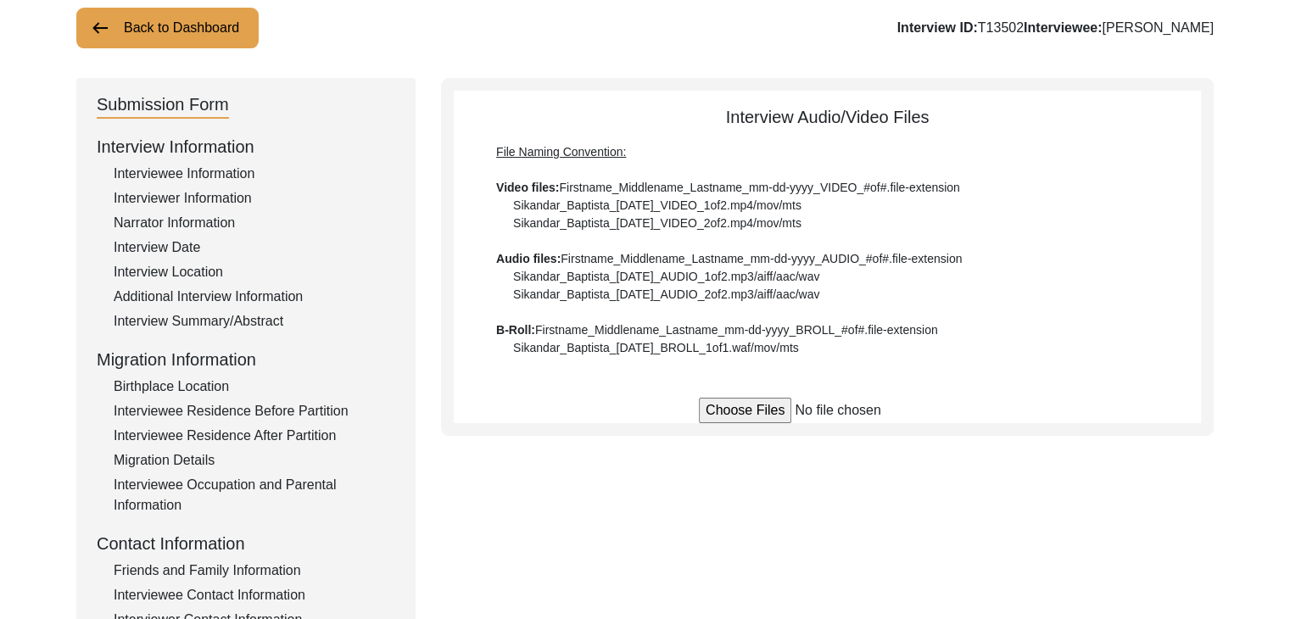
scroll to position [0, 0]
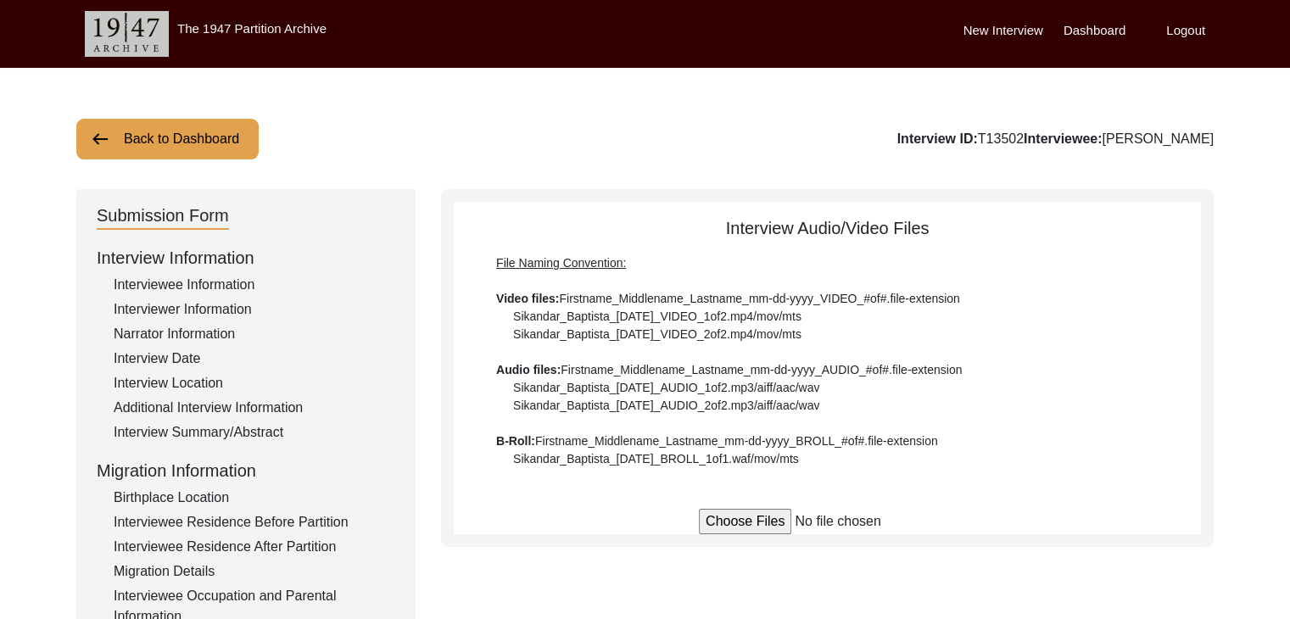
click at [94, 133] on img at bounding box center [100, 139] width 20 height 20
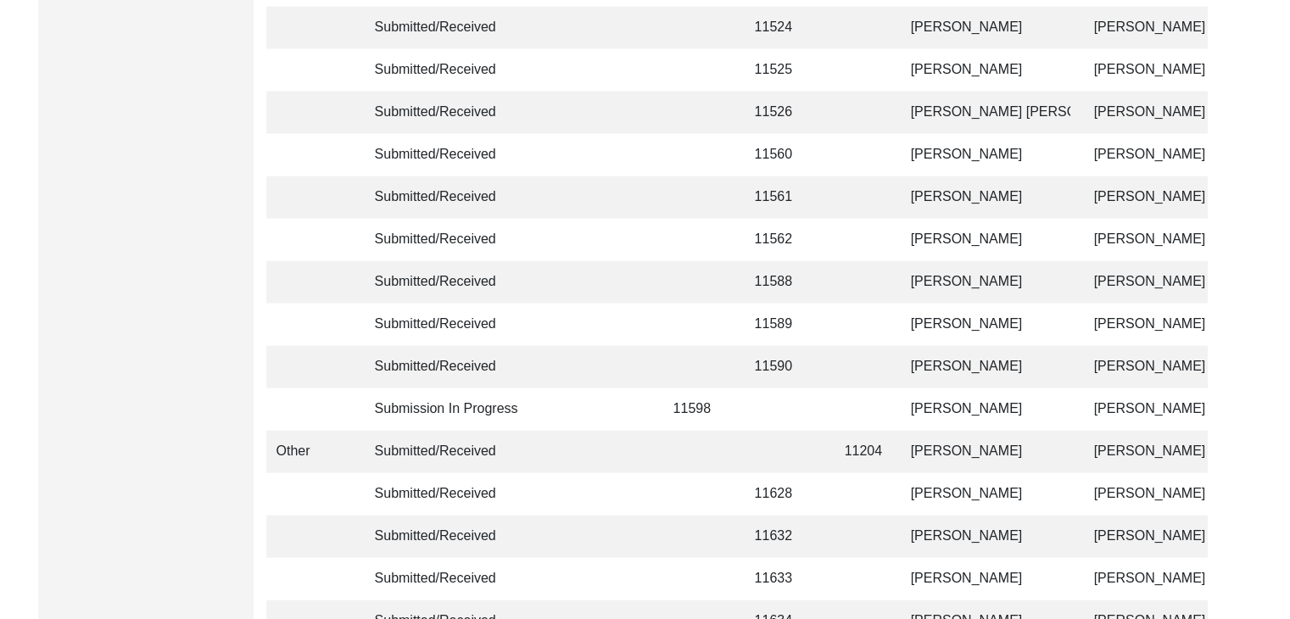
scroll to position [4108, 0]
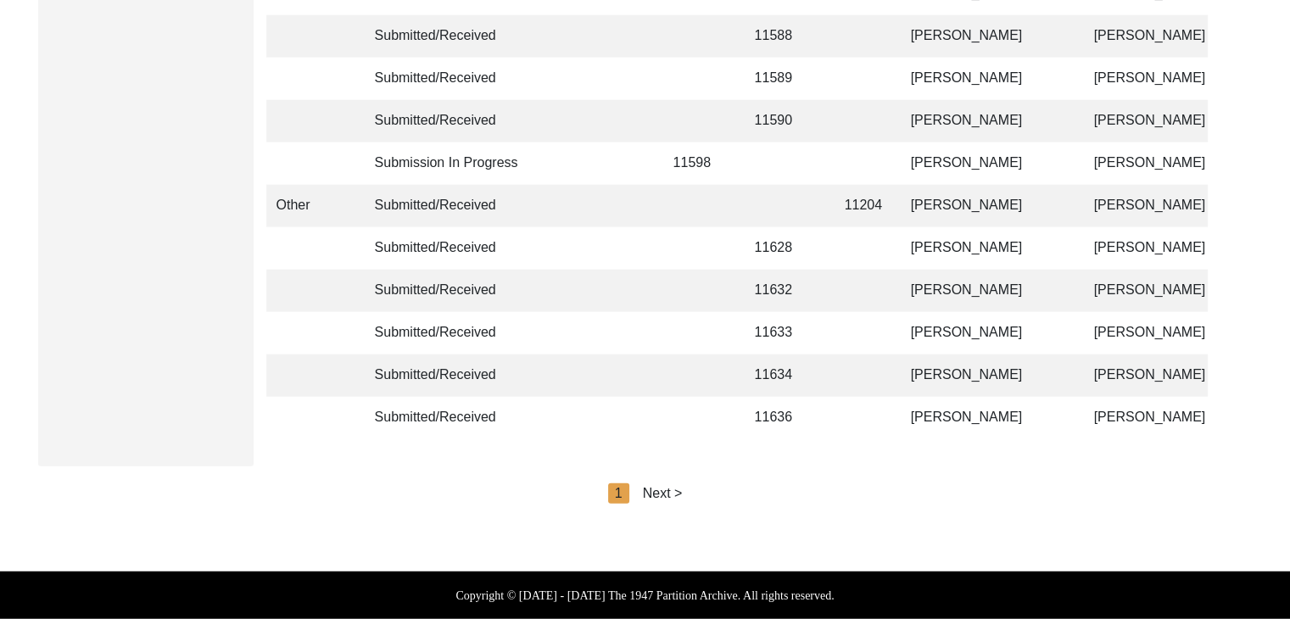
click at [669, 486] on div "Next >" at bounding box center [663, 493] width 40 height 20
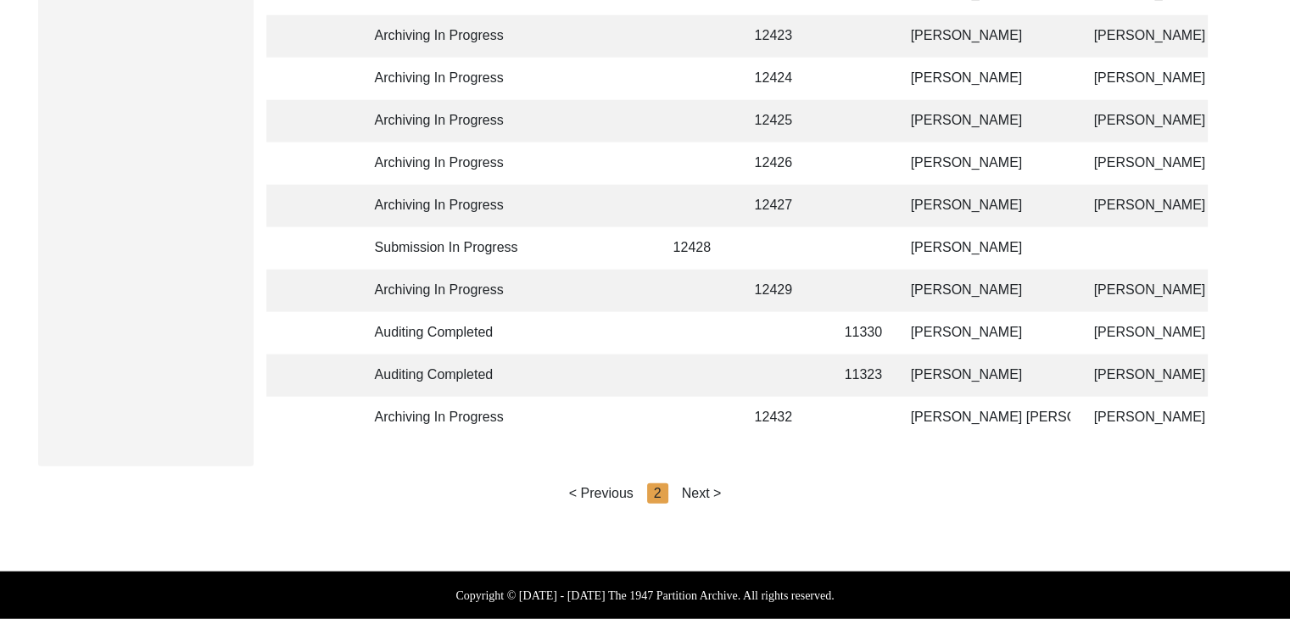
click at [693, 489] on div "Next >" at bounding box center [702, 493] width 40 height 20
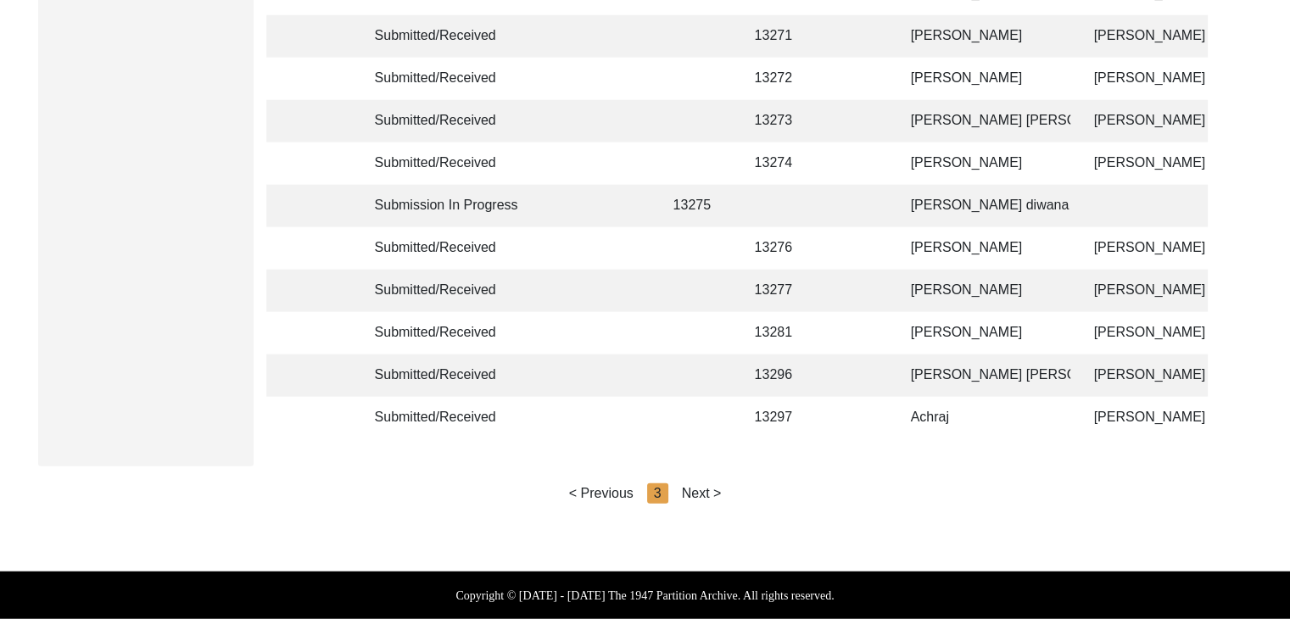
click at [711, 490] on div "Next >" at bounding box center [702, 493] width 40 height 20
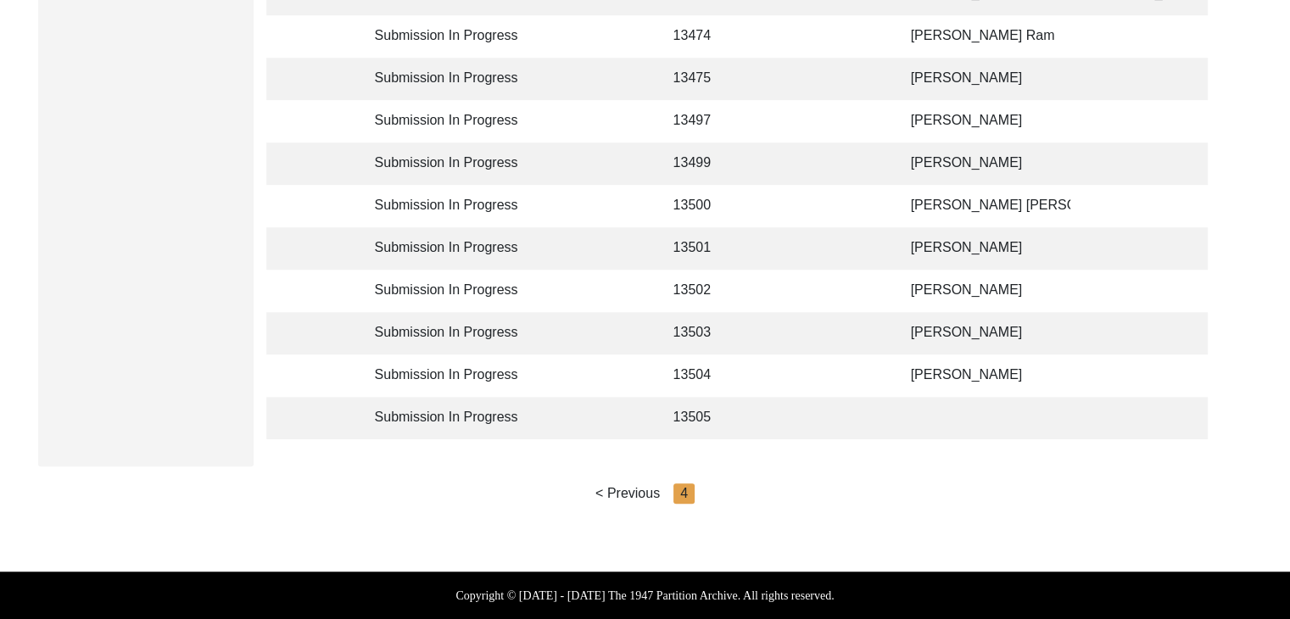
scroll to position [1267, 0]
click at [865, 316] on td at bounding box center [861, 333] width 53 height 42
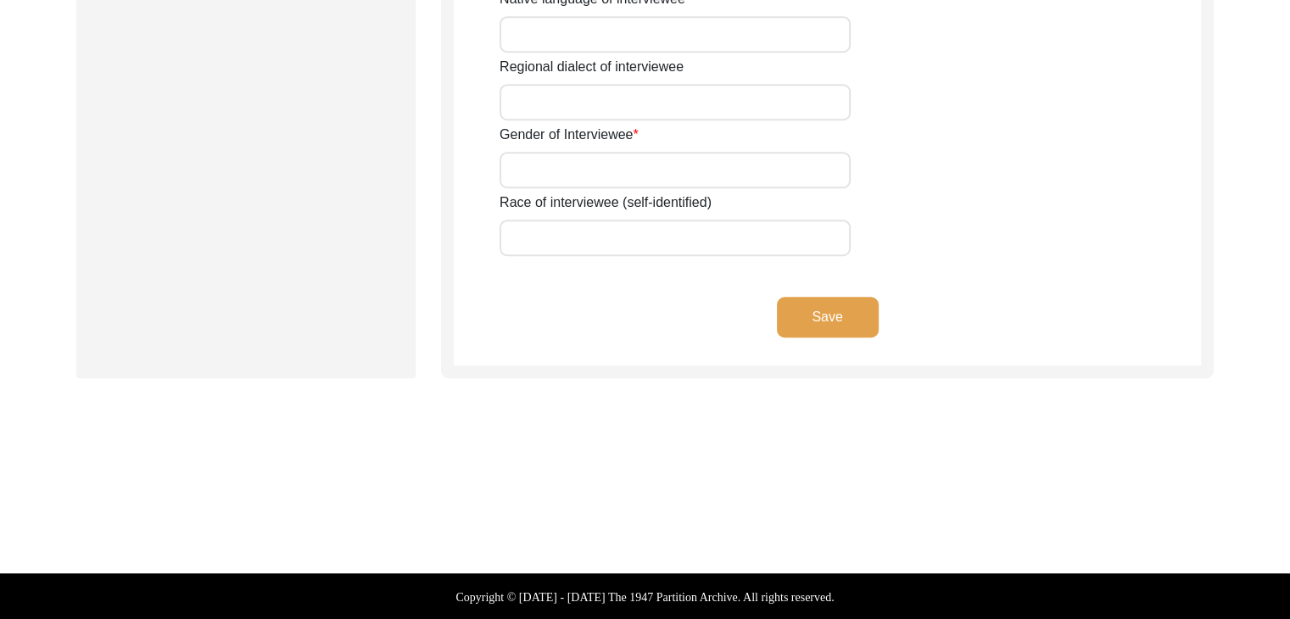
click at [865, 316] on button "Save" at bounding box center [828, 317] width 102 height 41
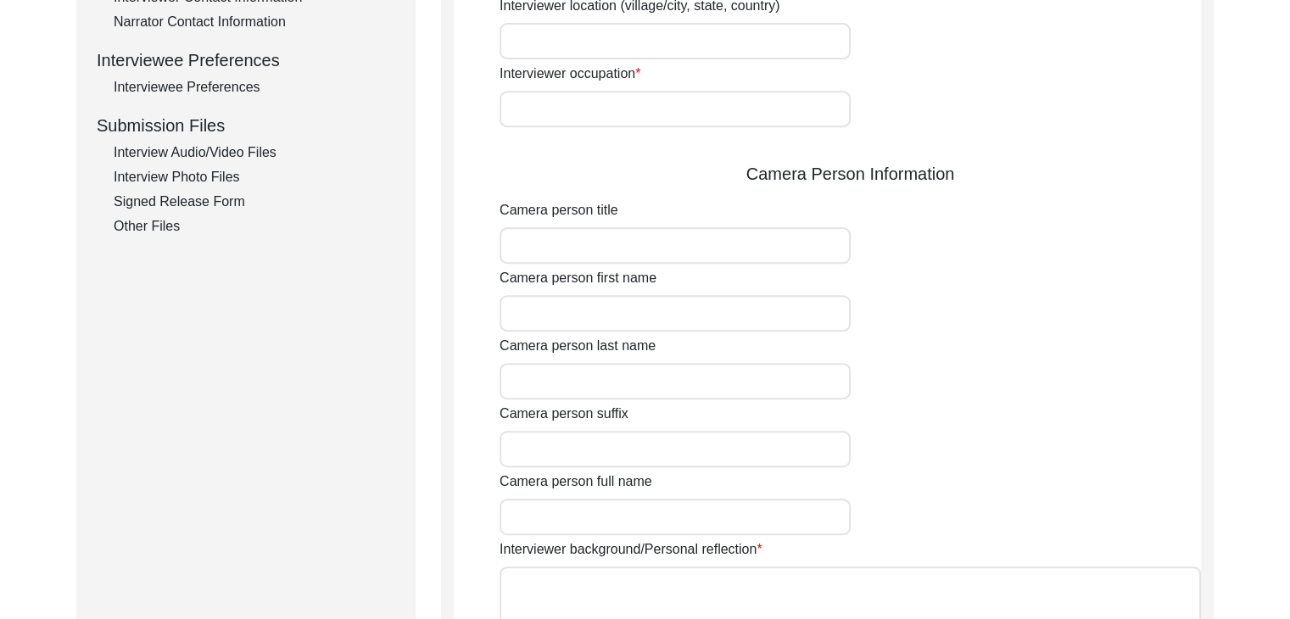
scroll to position [726, 0]
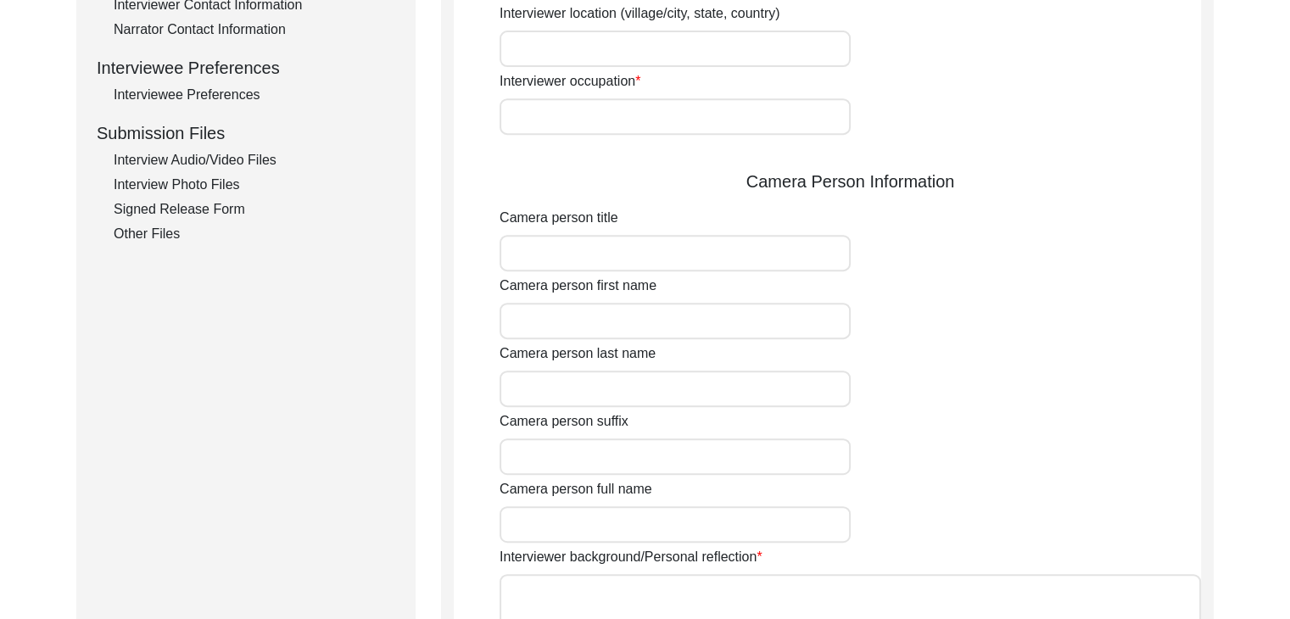
click at [235, 154] on div "Interview Audio/Video Files" at bounding box center [255, 160] width 282 height 20
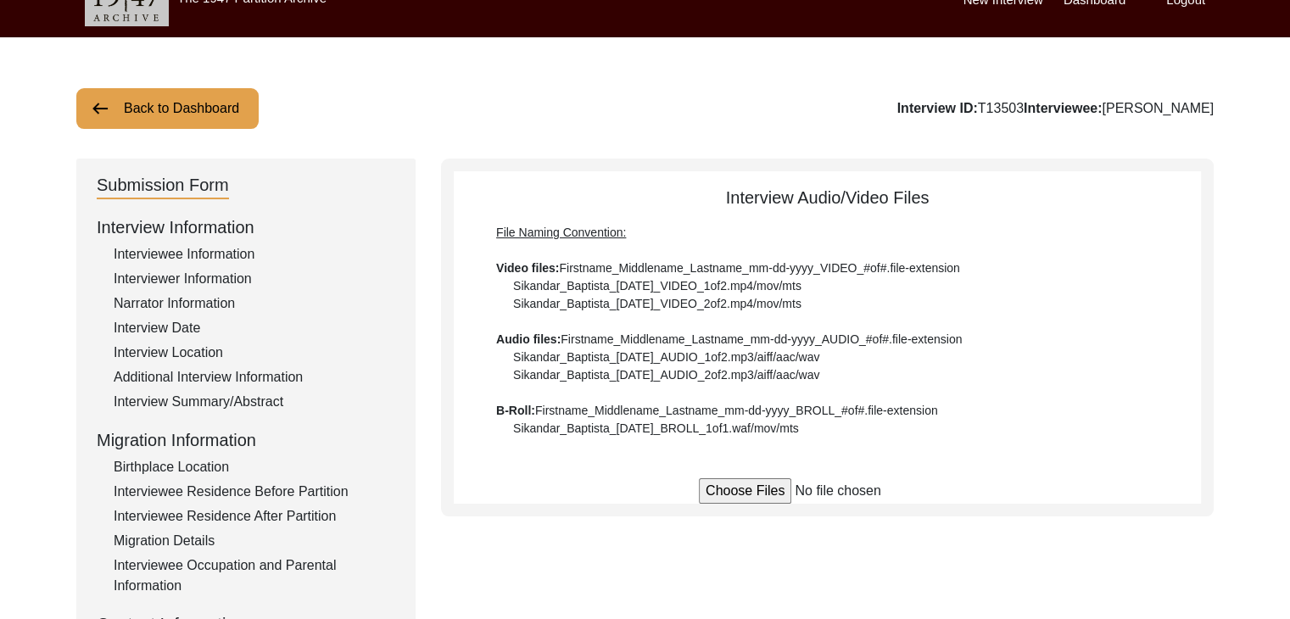
scroll to position [0, 0]
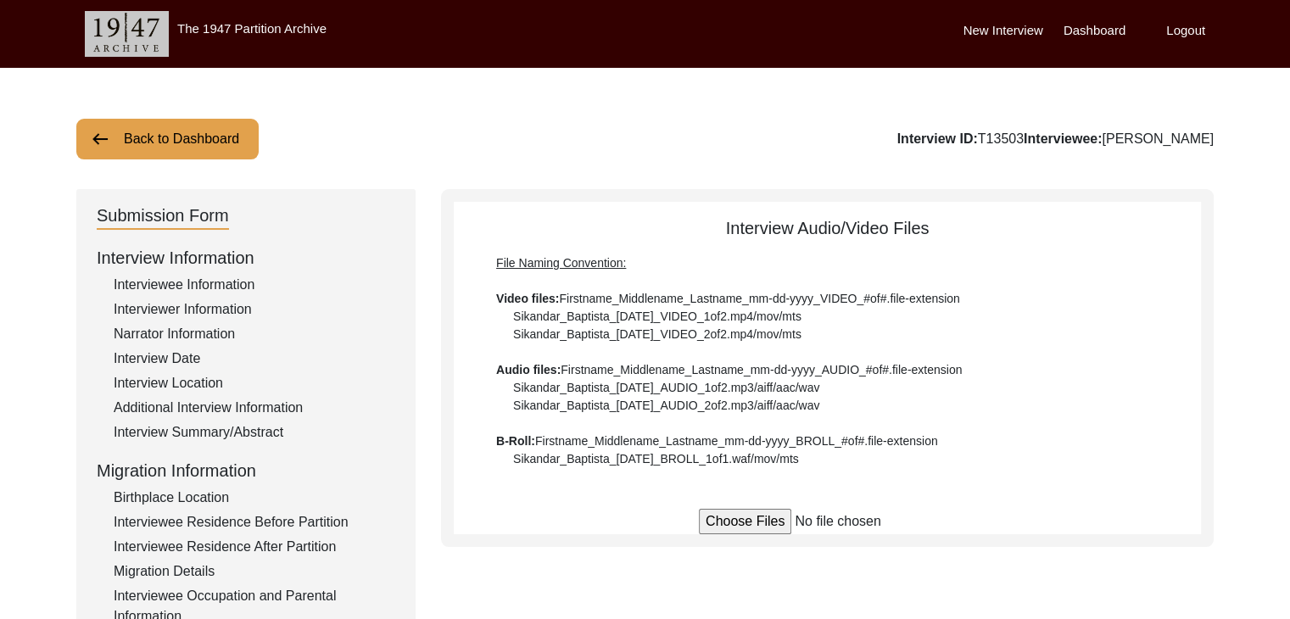
click at [135, 134] on button "Back to Dashboard" at bounding box center [167, 139] width 182 height 41
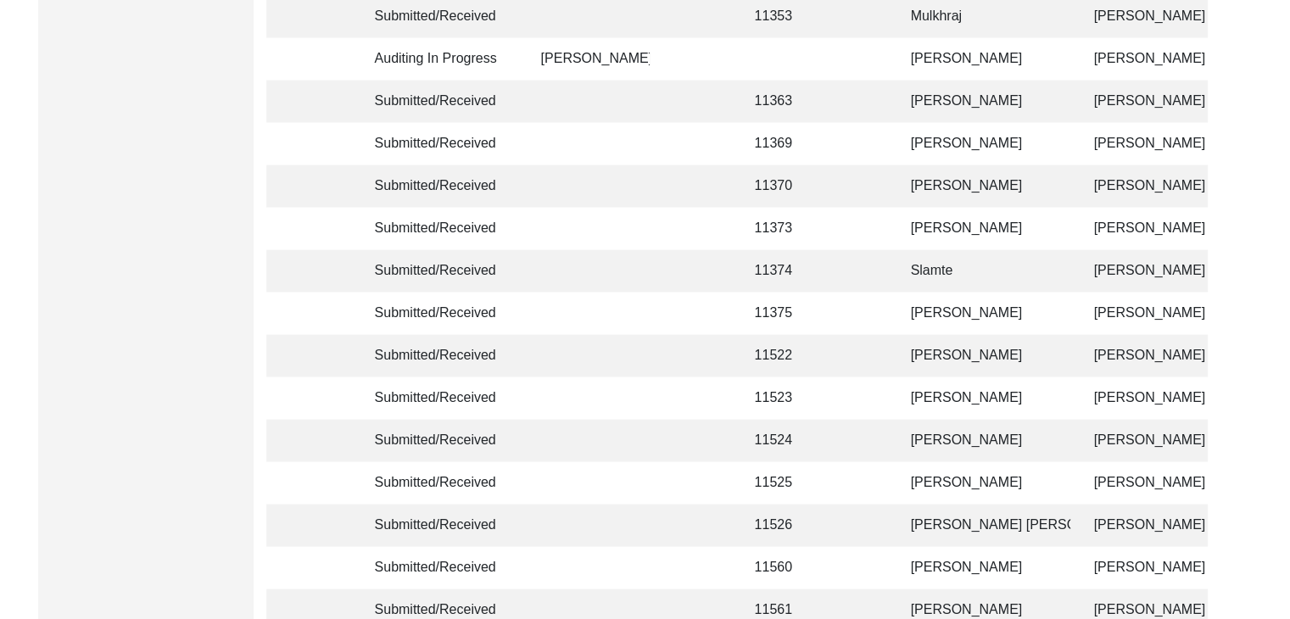
scroll to position [4108, 0]
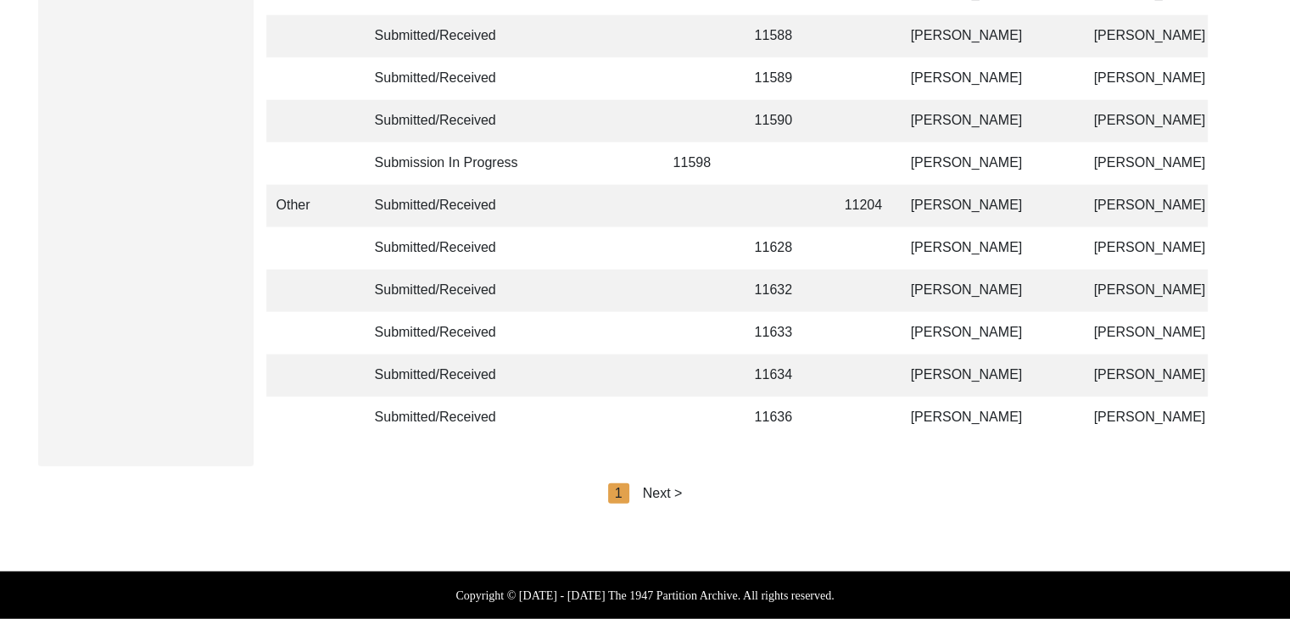
click at [671, 496] on div "Next >" at bounding box center [663, 493] width 40 height 20
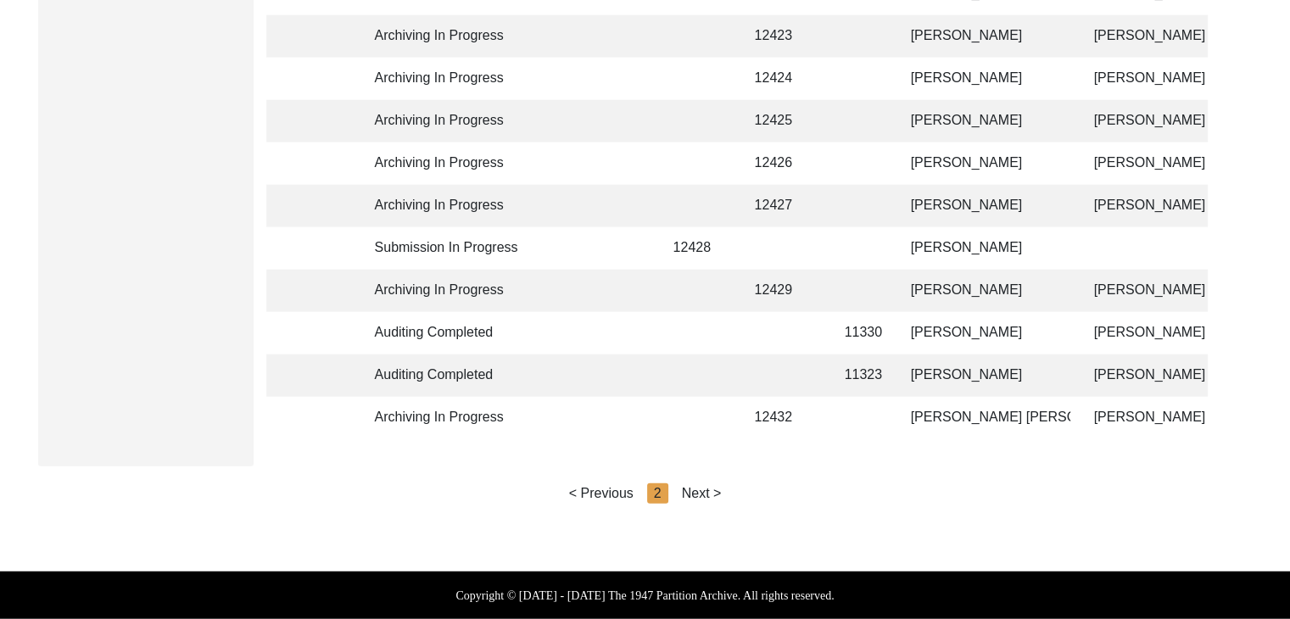
click at [692, 491] on div "Next >" at bounding box center [702, 493] width 40 height 20
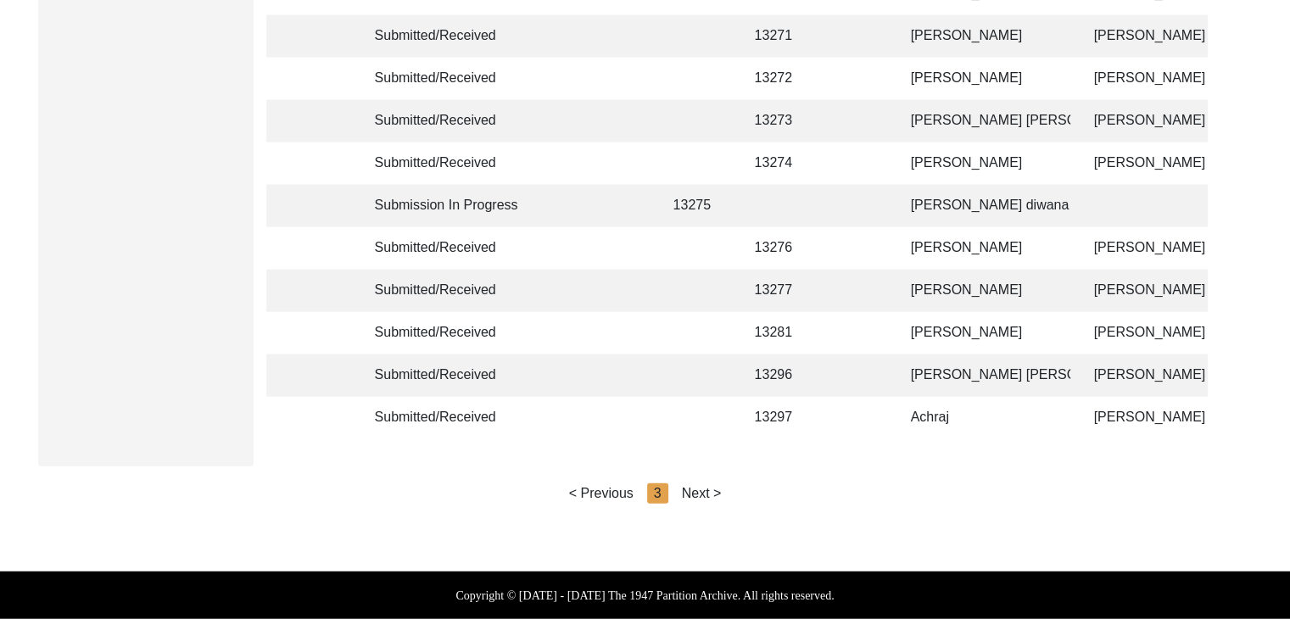
click at [705, 489] on div "Next >" at bounding box center [702, 493] width 40 height 20
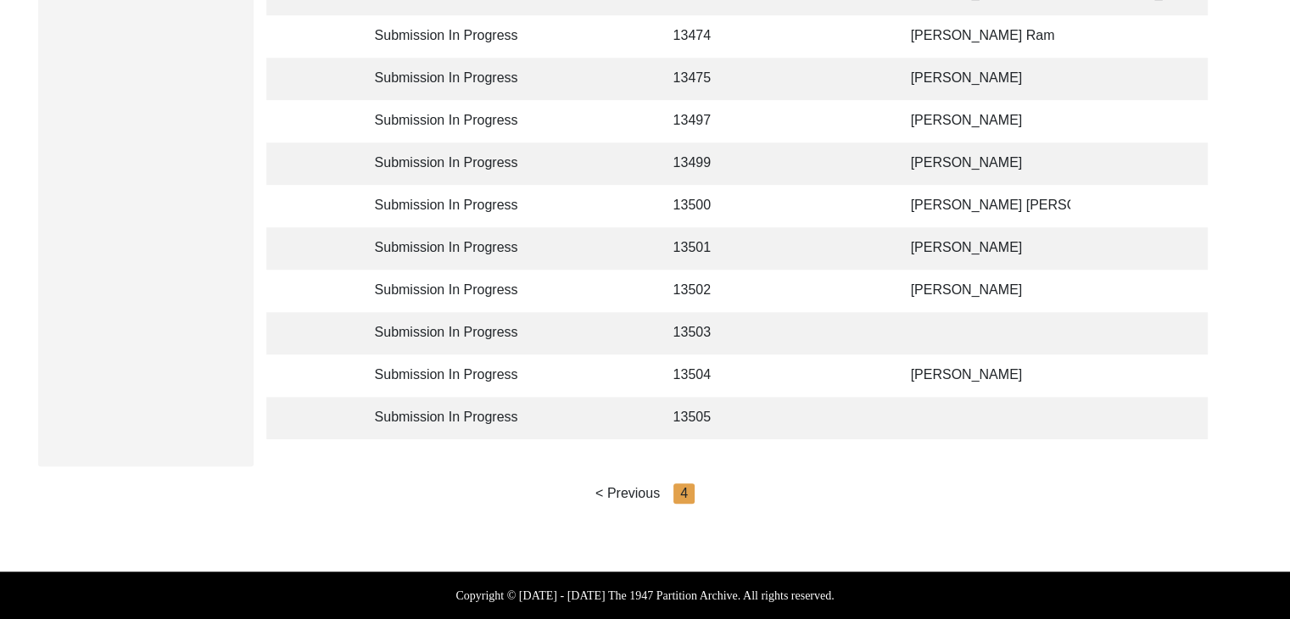
click at [930, 227] on td "[PERSON_NAME]" at bounding box center [986, 248] width 170 height 42
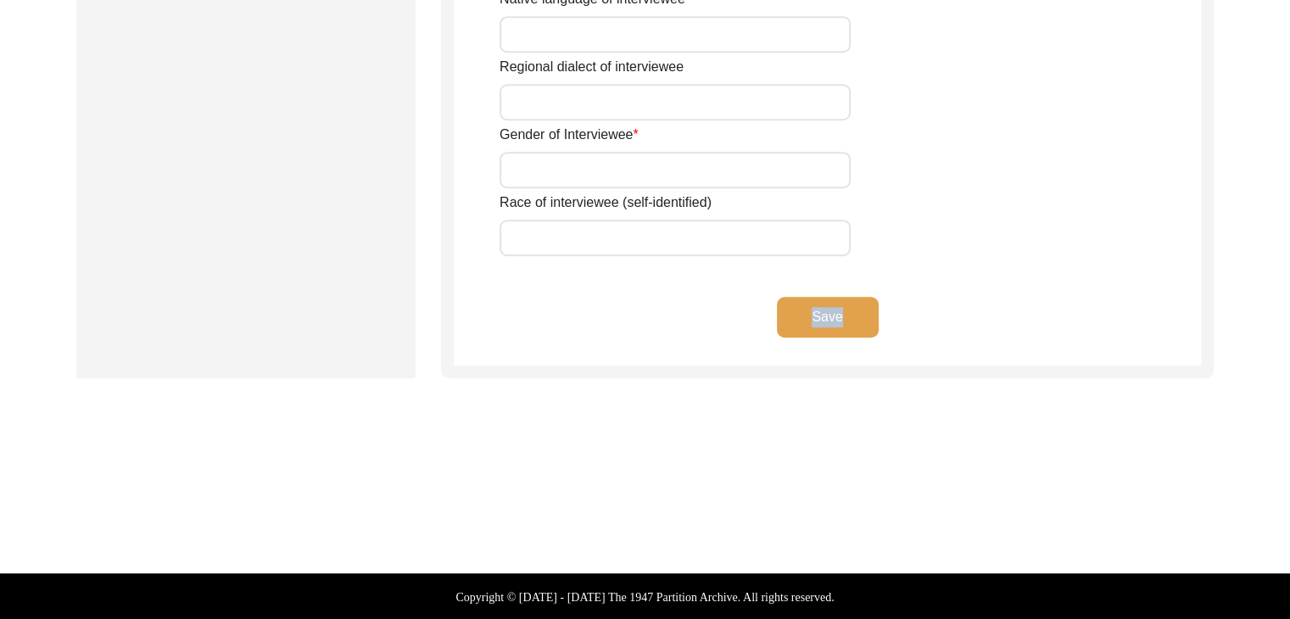
drag, startPoint x: 930, startPoint y: 225, endPoint x: 1093, endPoint y: 357, distance: 210.5
type input "[PERSON_NAME]"
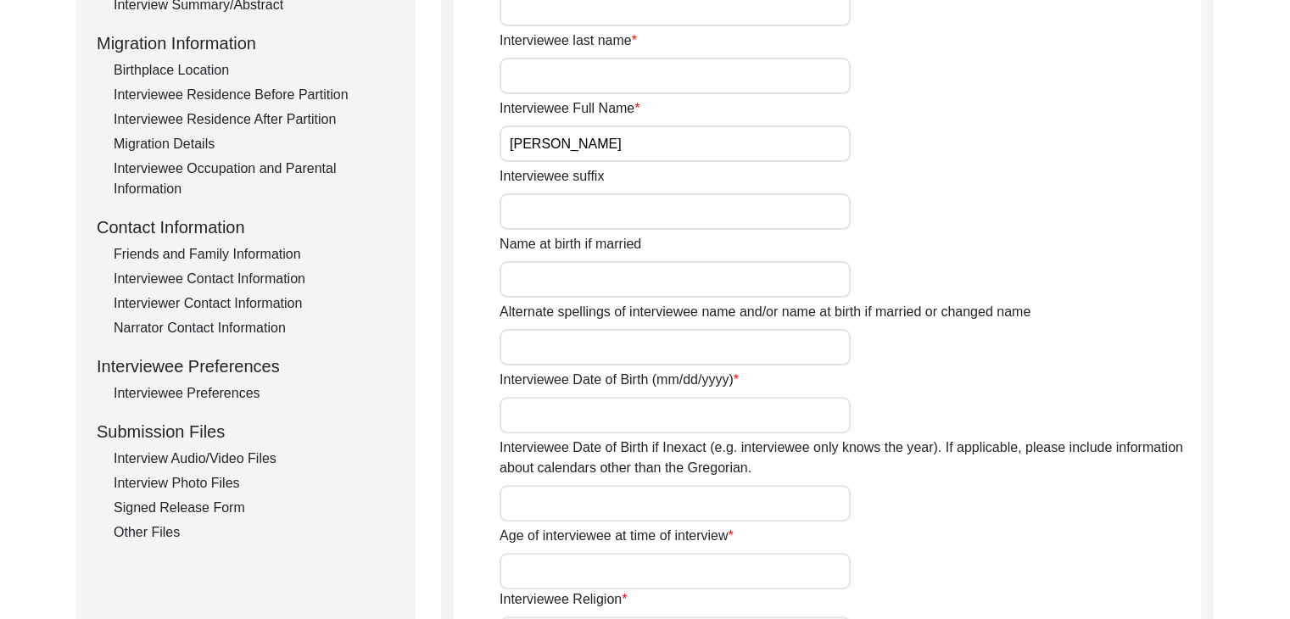
scroll to position [404, 0]
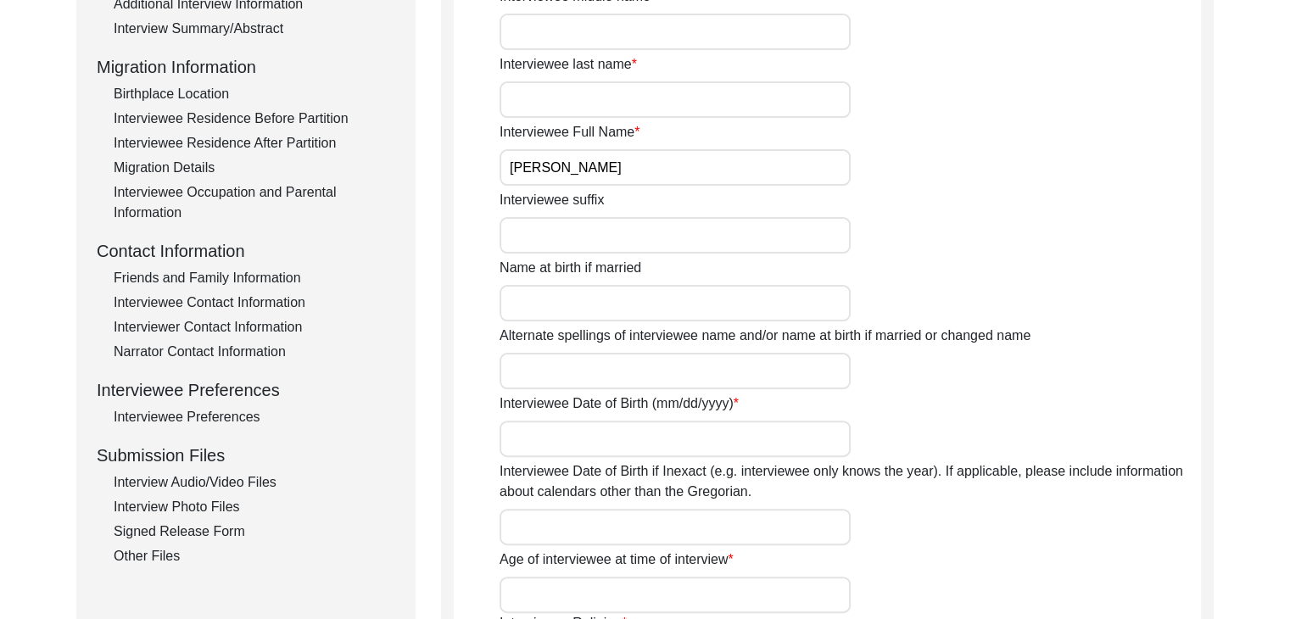
click at [228, 473] on div "Interview Audio/Video Files" at bounding box center [255, 482] width 282 height 20
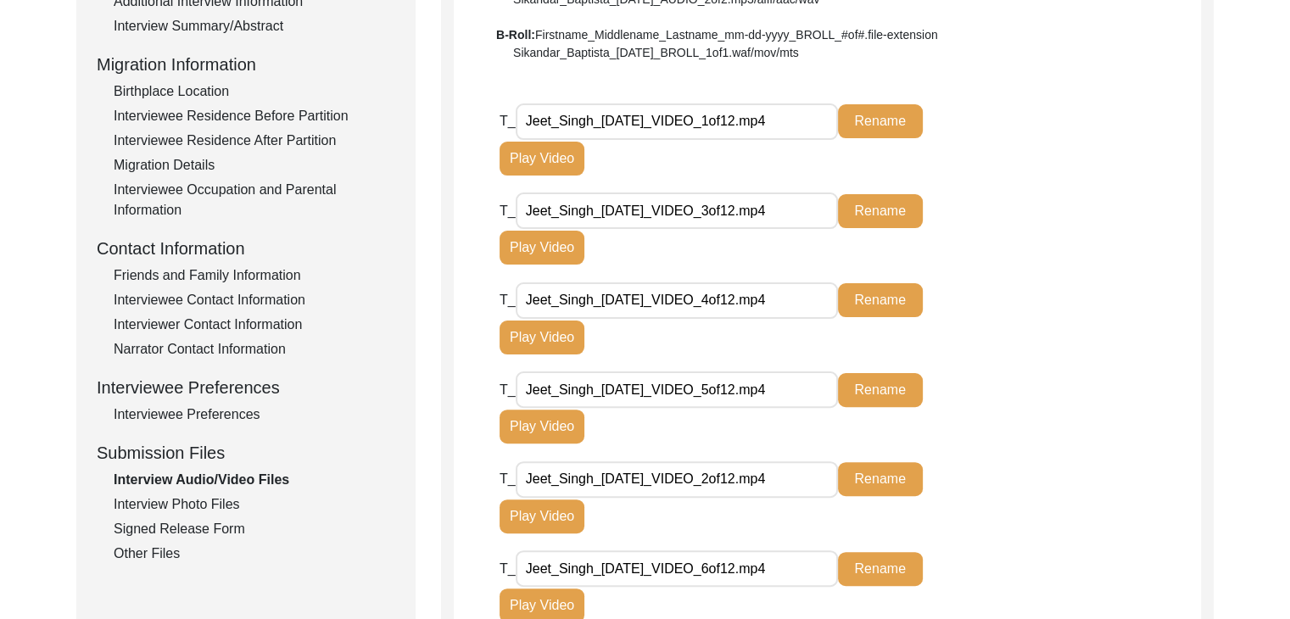
scroll to position [534, 0]
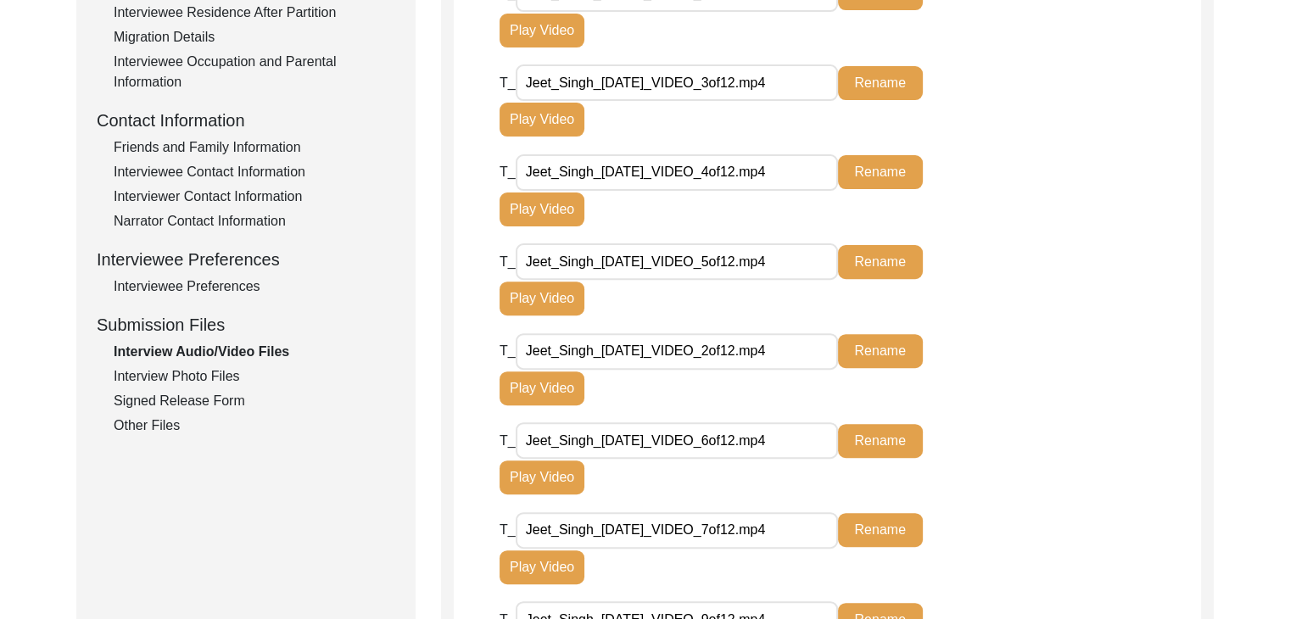
click at [194, 371] on div "Interview Photo Files" at bounding box center [255, 376] width 282 height 20
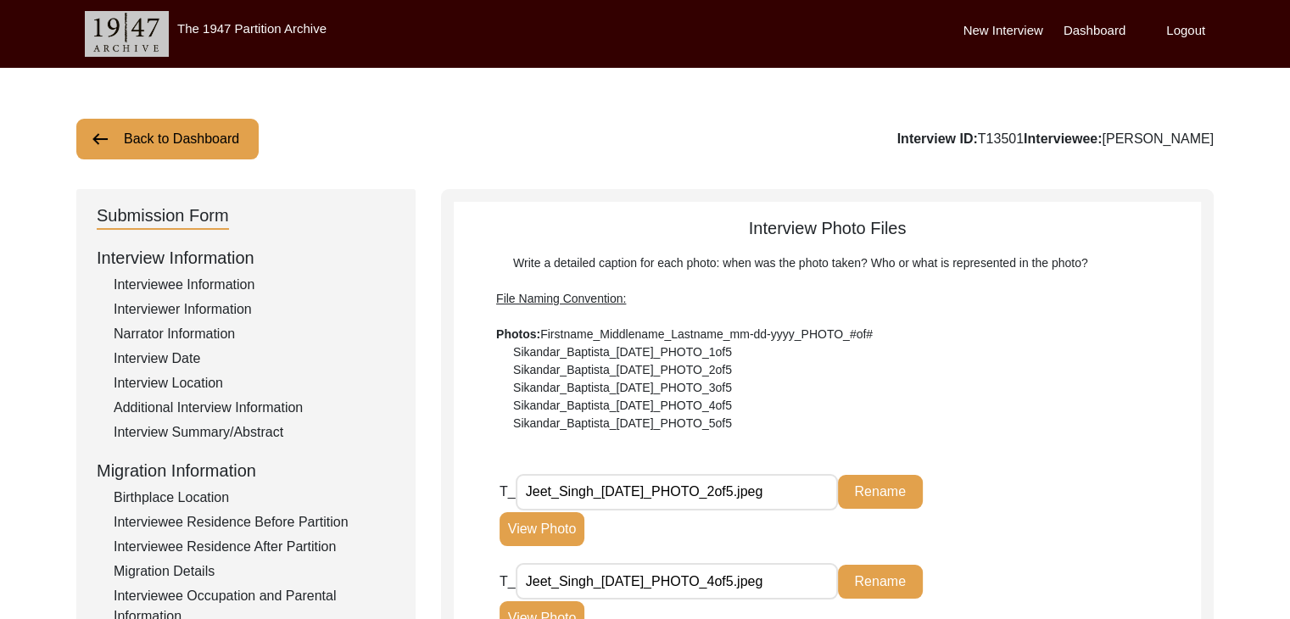
scroll to position [0, 0]
click at [115, 137] on button "Back to Dashboard" at bounding box center [167, 139] width 182 height 41
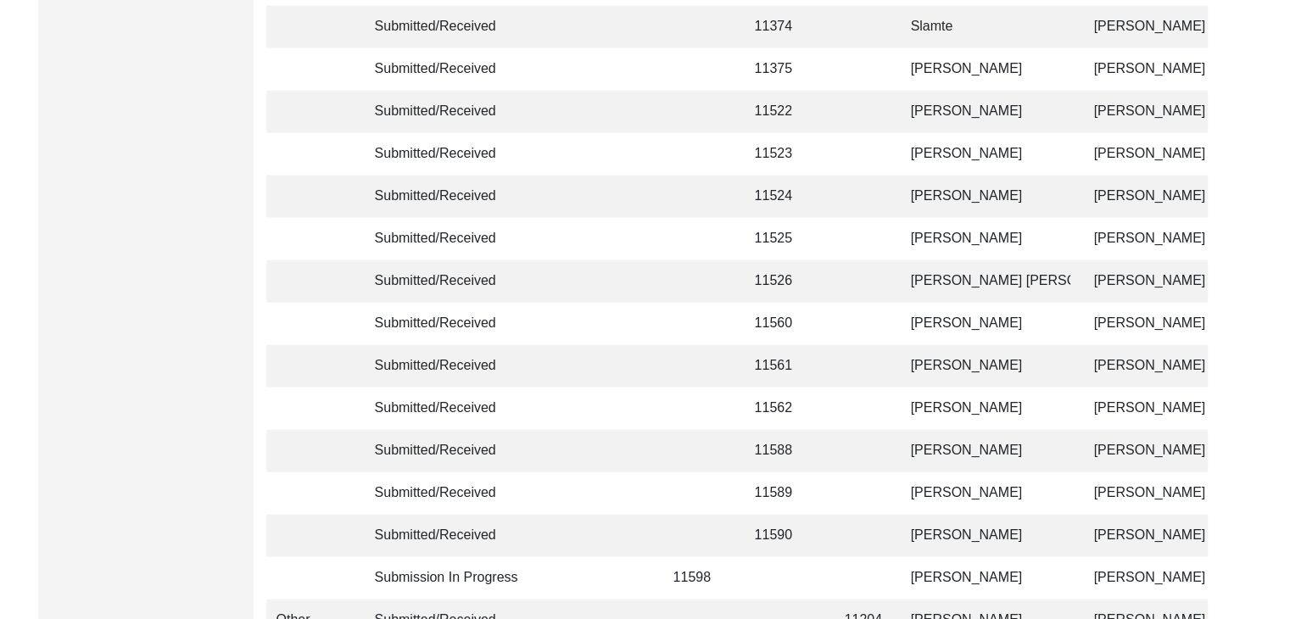
scroll to position [4108, 0]
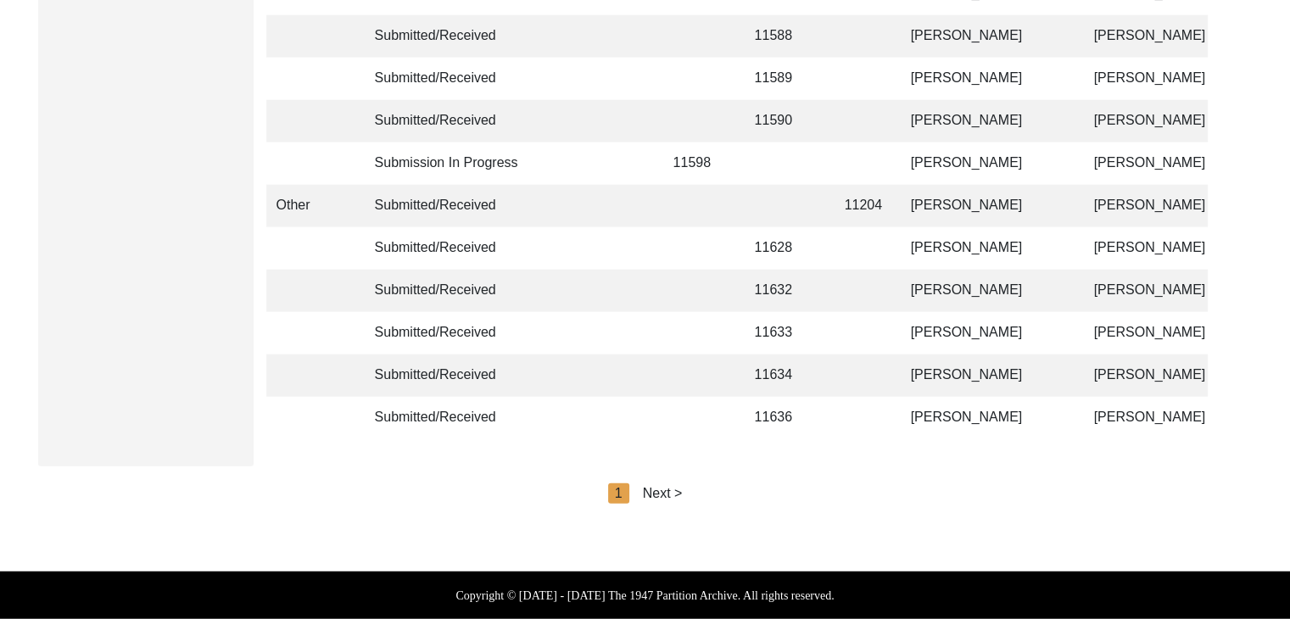
click at [662, 498] on div "Next >" at bounding box center [663, 493] width 40 height 20
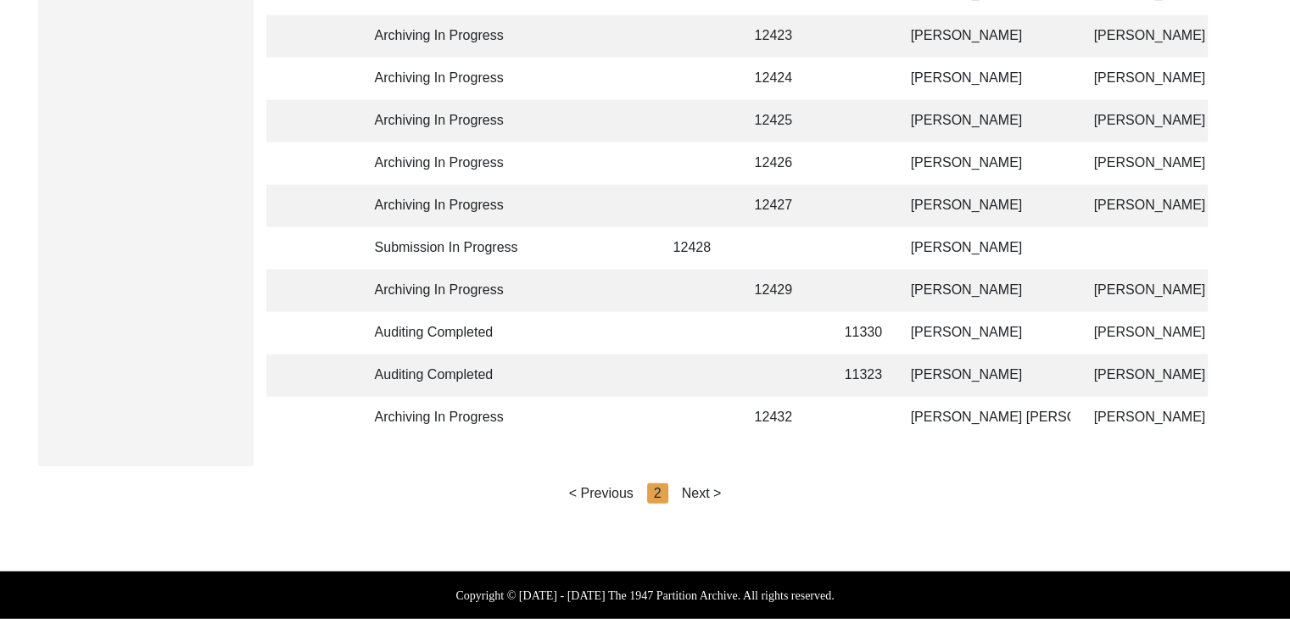
click at [703, 496] on div "Next >" at bounding box center [702, 493] width 40 height 20
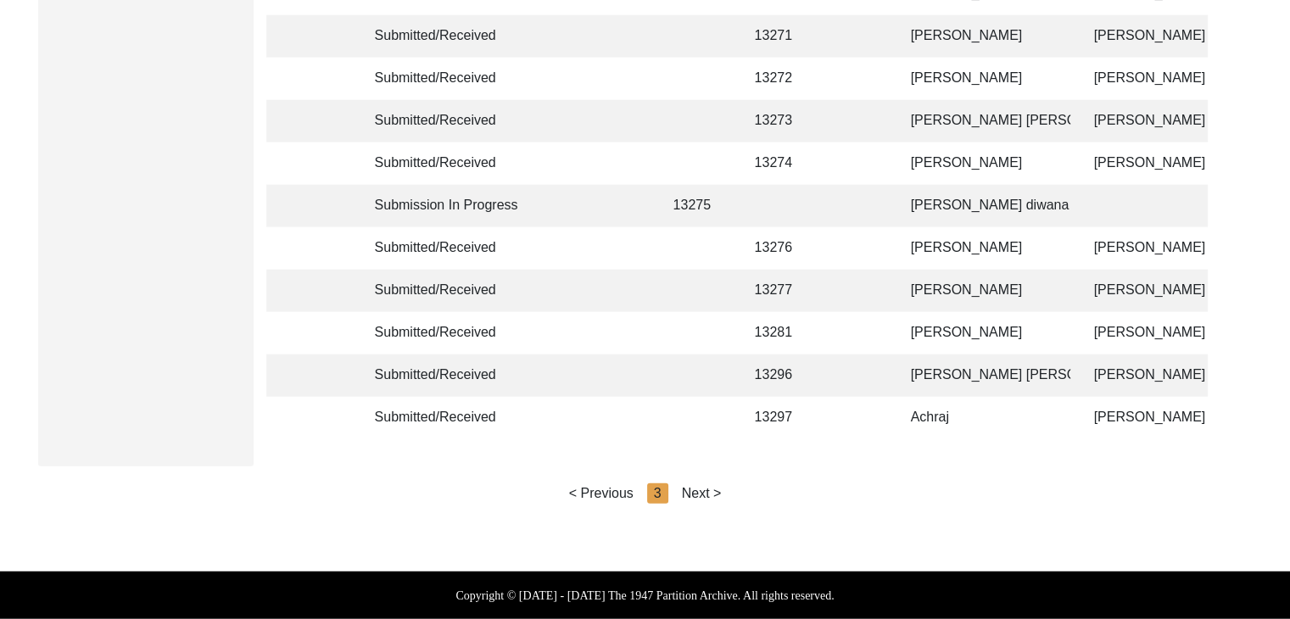
click at [703, 496] on div "Next >" at bounding box center [702, 493] width 40 height 20
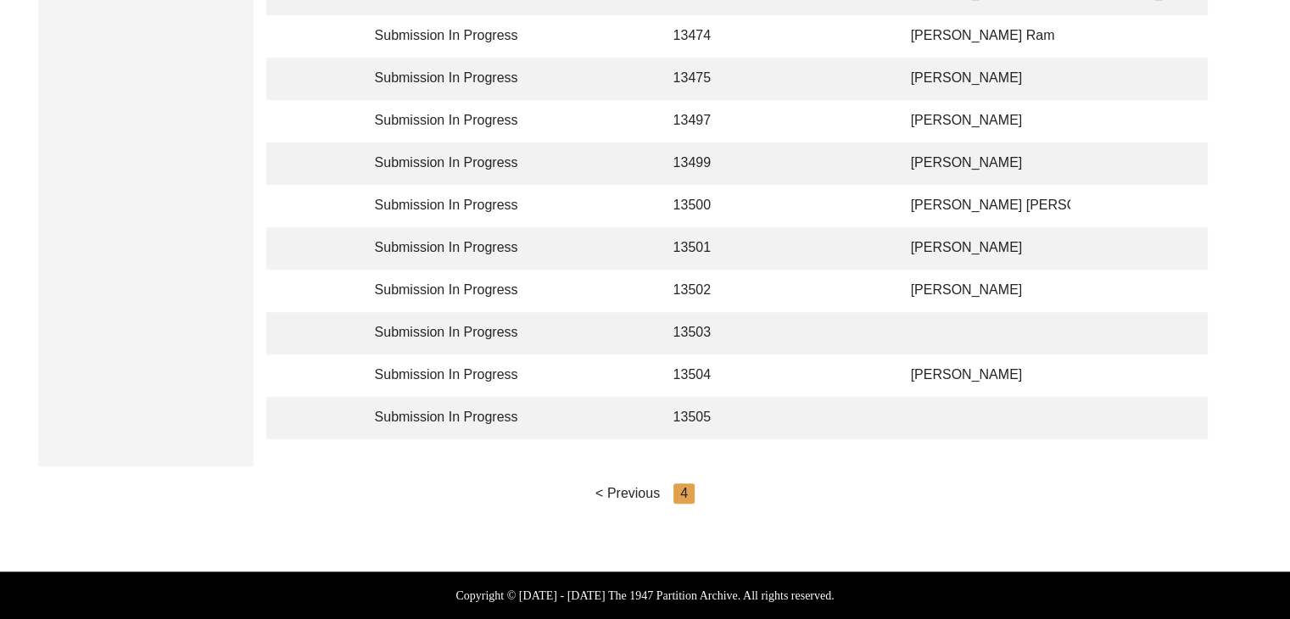
click at [917, 142] on td "[PERSON_NAME]" at bounding box center [986, 163] width 170 height 42
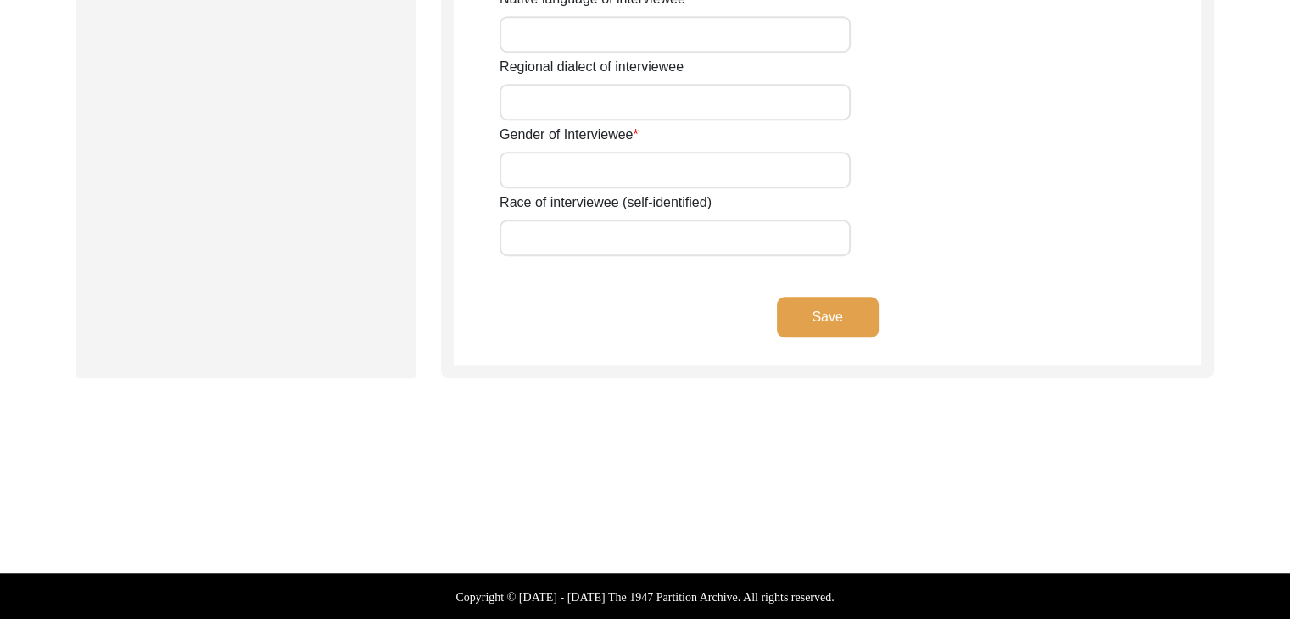
type input "[PERSON_NAME]"
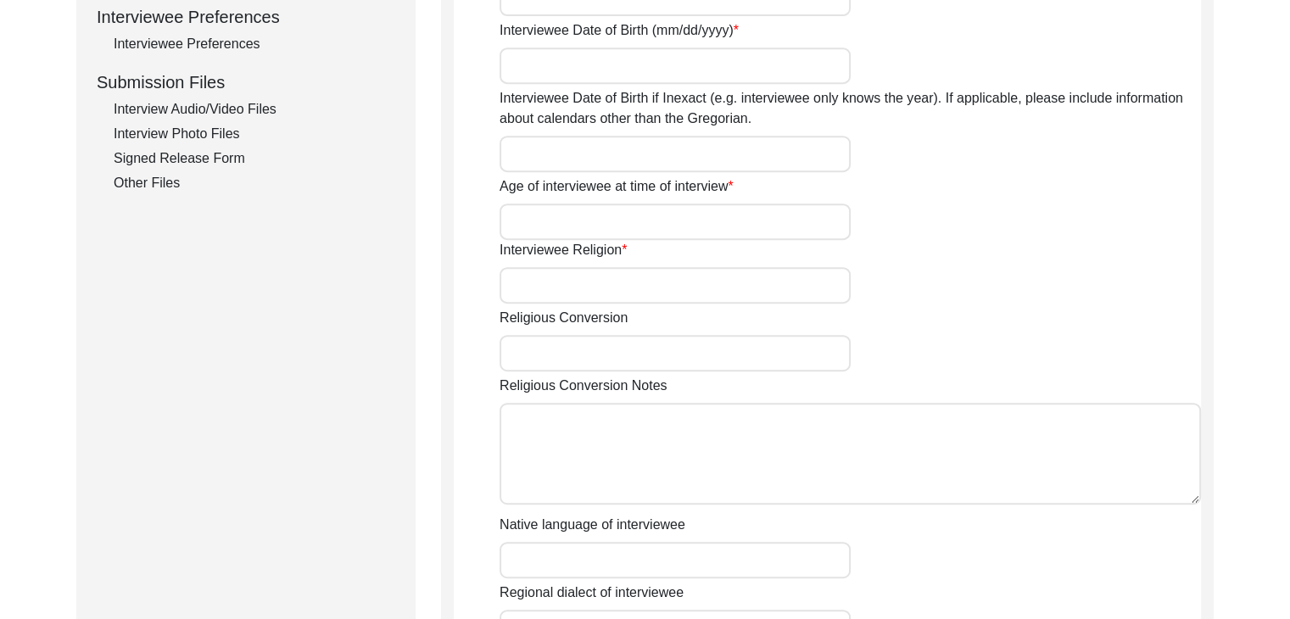
scroll to position [599, 0]
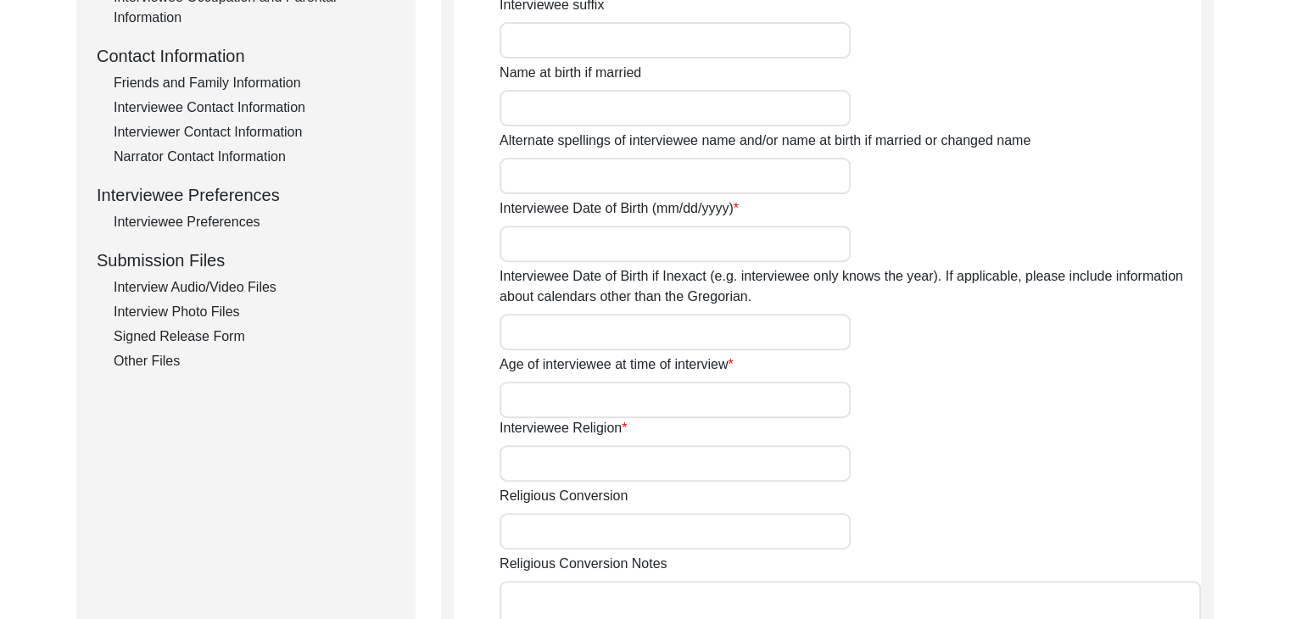
click at [233, 288] on div "Interview Audio/Video Files" at bounding box center [255, 287] width 282 height 20
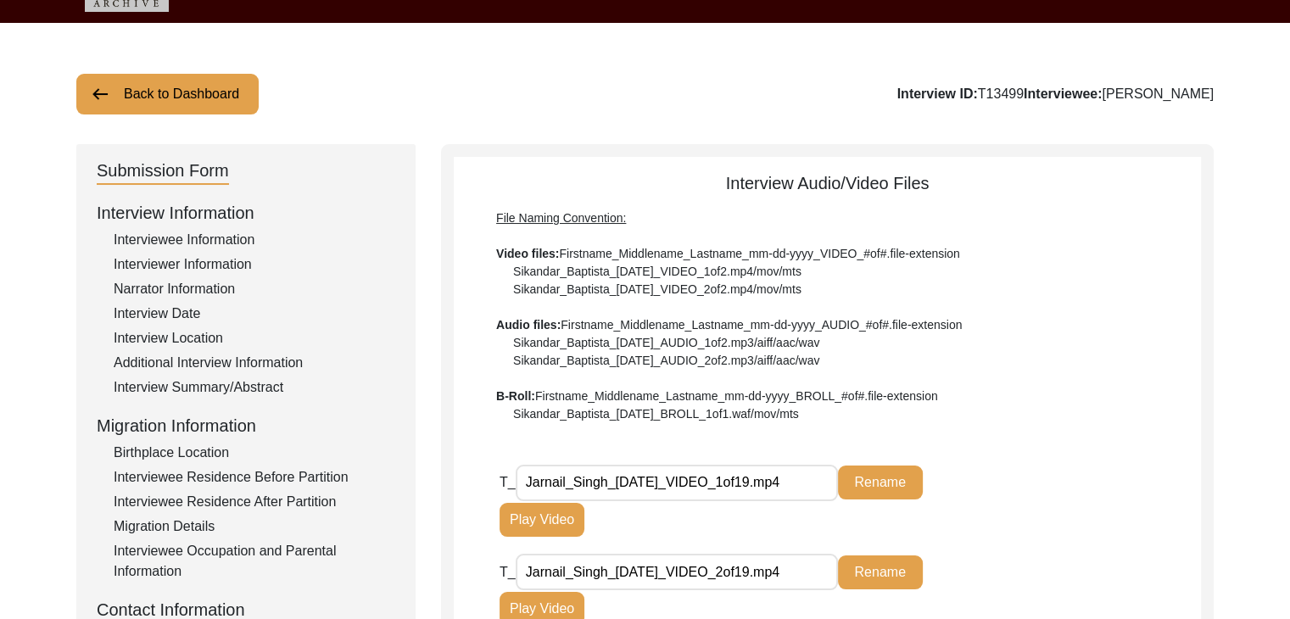
scroll to position [0, 0]
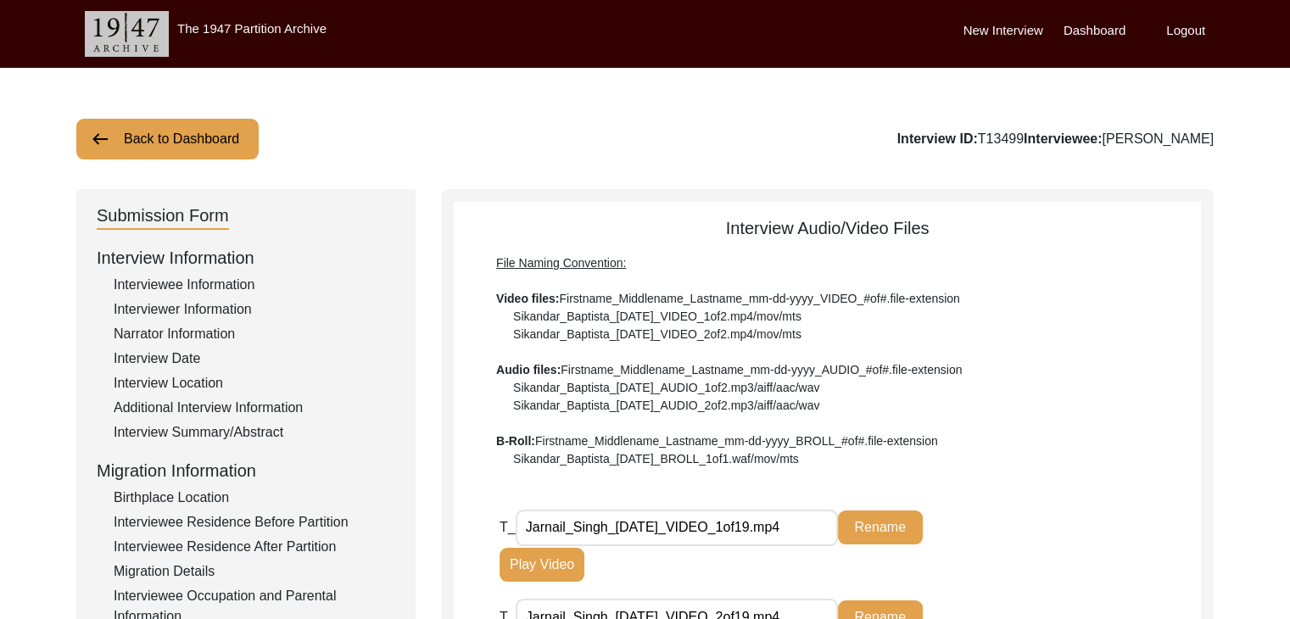
click at [115, 127] on button "Back to Dashboard" at bounding box center [167, 139] width 182 height 41
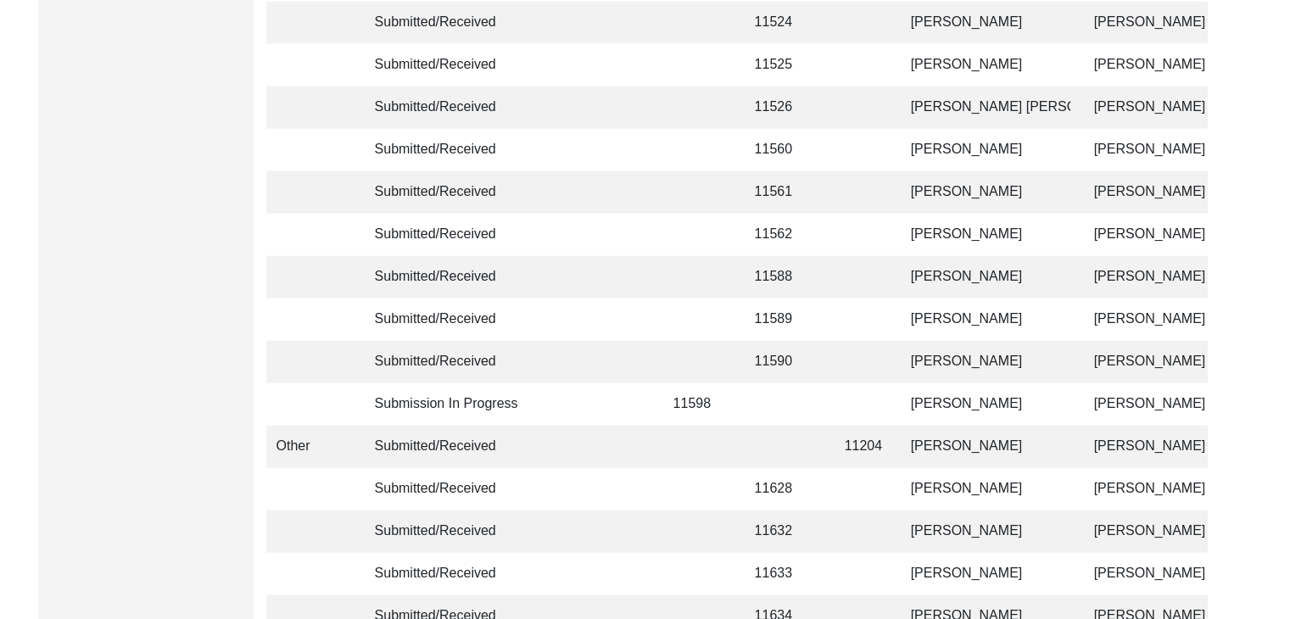
scroll to position [4108, 0]
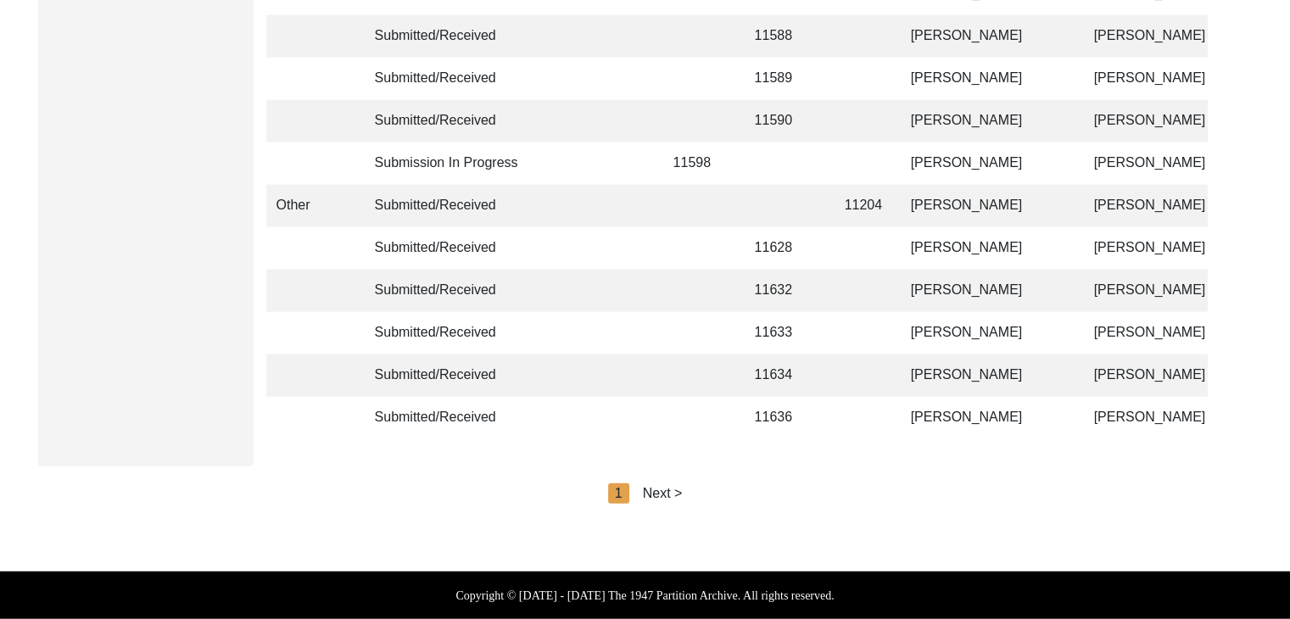
click at [665, 490] on div "Next >" at bounding box center [663, 493] width 40 height 20
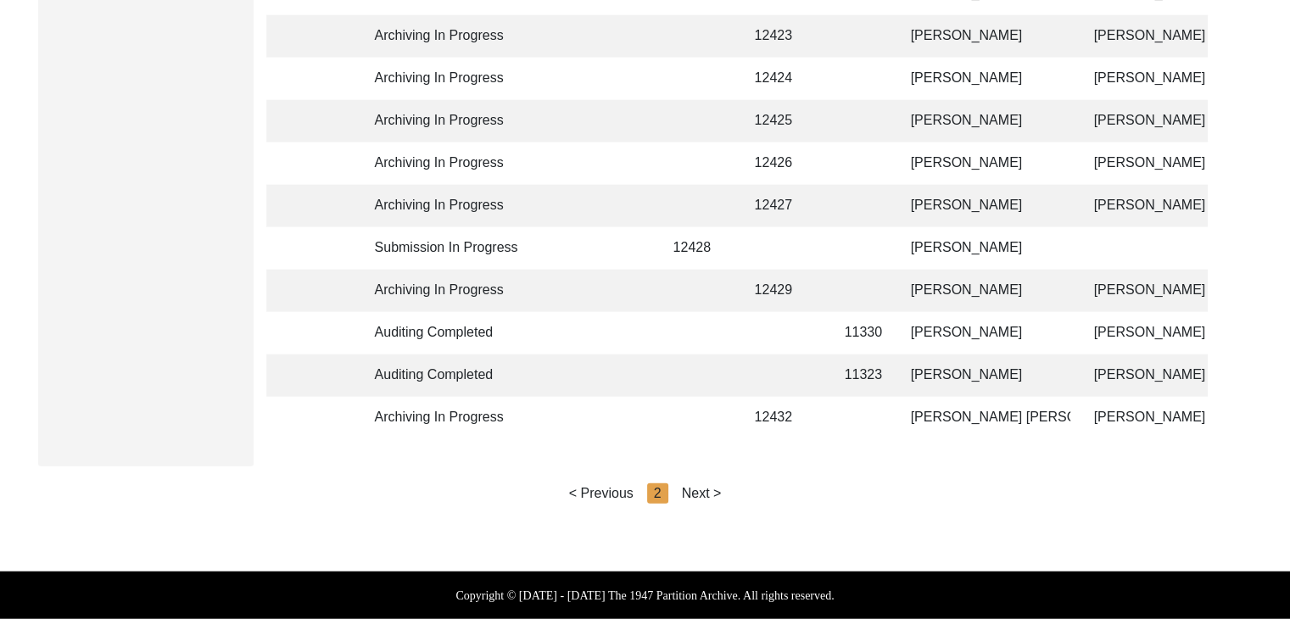
click at [703, 489] on div "Next >" at bounding box center [702, 493] width 40 height 20
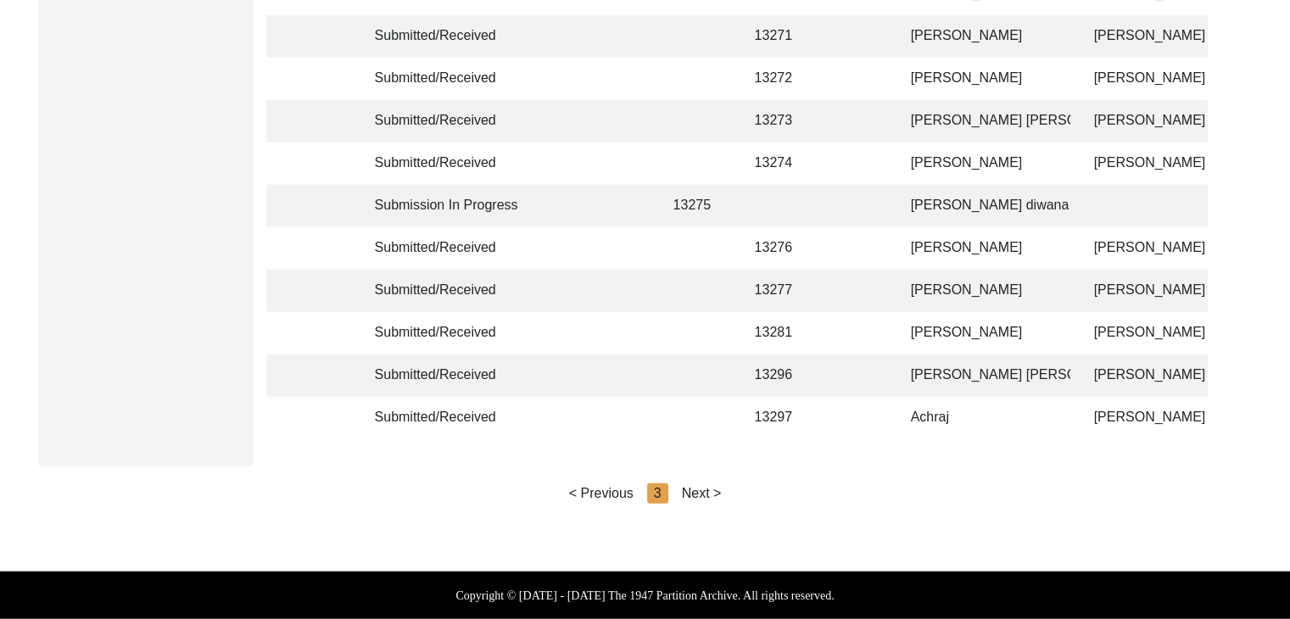
click at [703, 489] on div "Next >" at bounding box center [702, 493] width 40 height 20
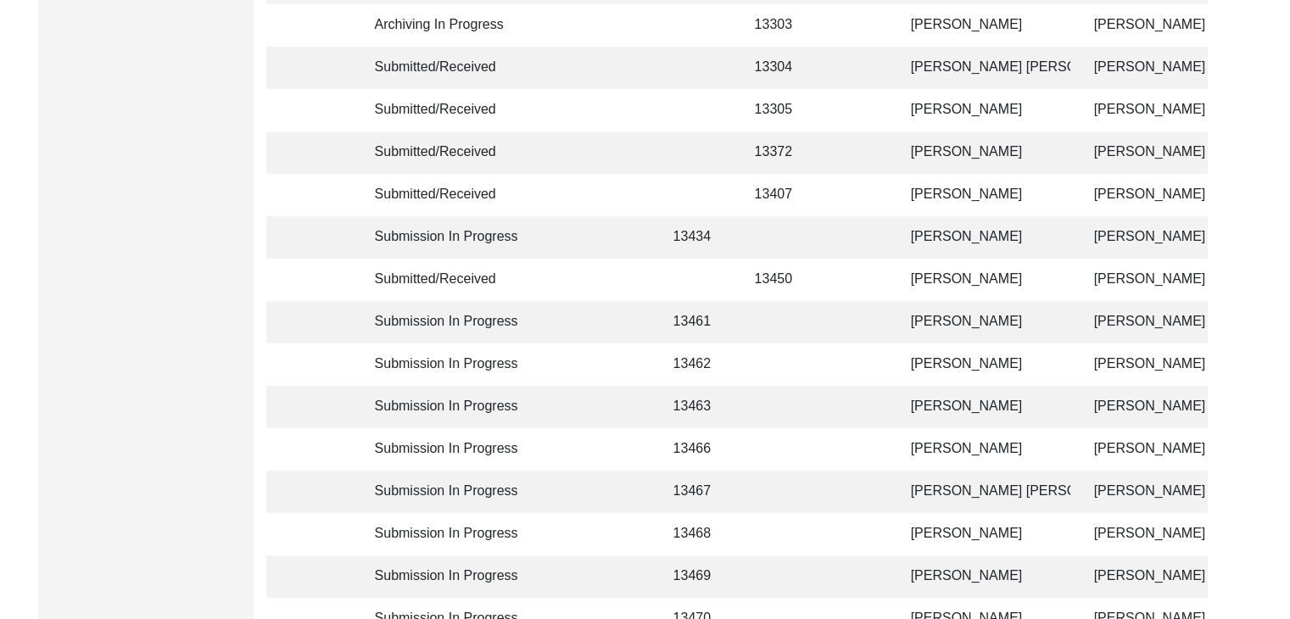
scroll to position [487, 0]
